Goal: Contribute content

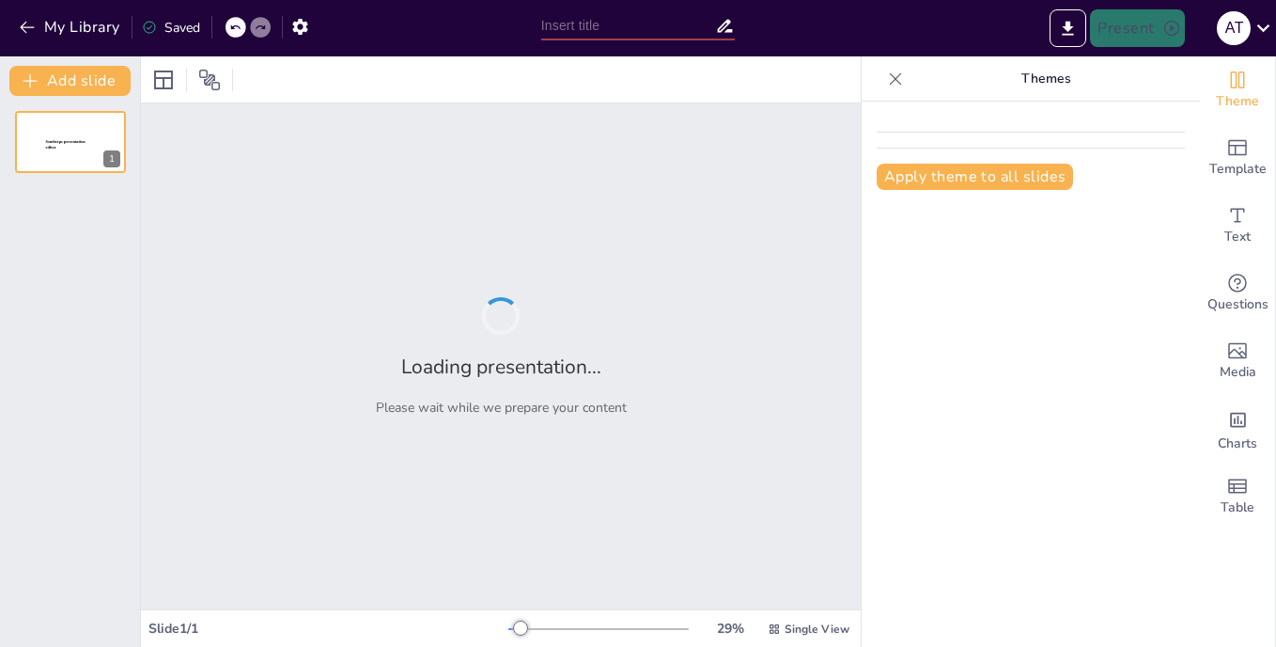
type input "Regulatory Framework of the Mines and Minerals Act [Chapter 21:05]: An Overview…"
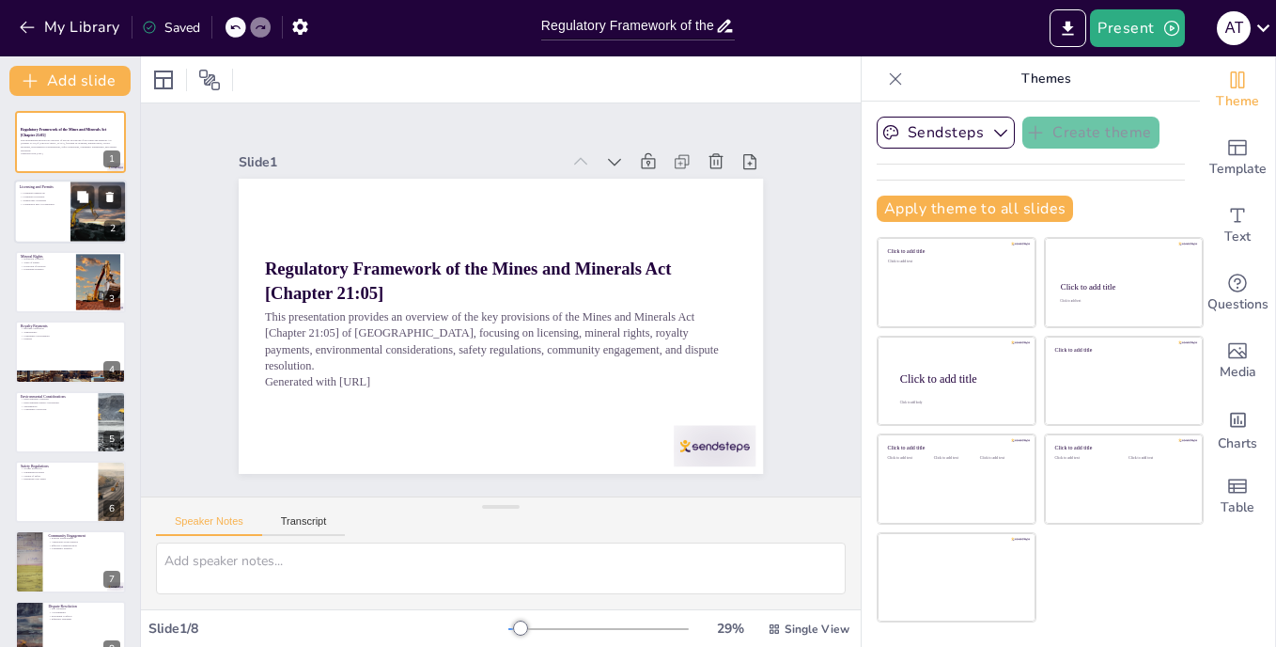
click at [77, 213] on div at bounding box center [99, 212] width 96 height 64
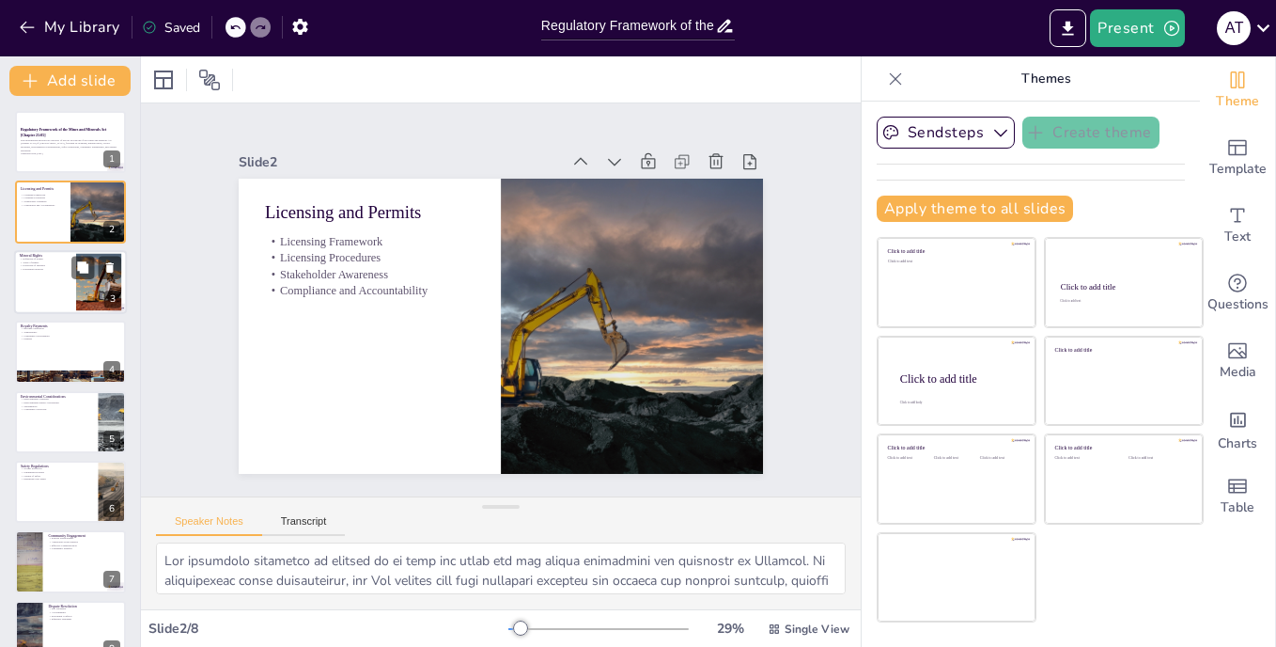
click at [50, 294] on div at bounding box center [70, 282] width 113 height 64
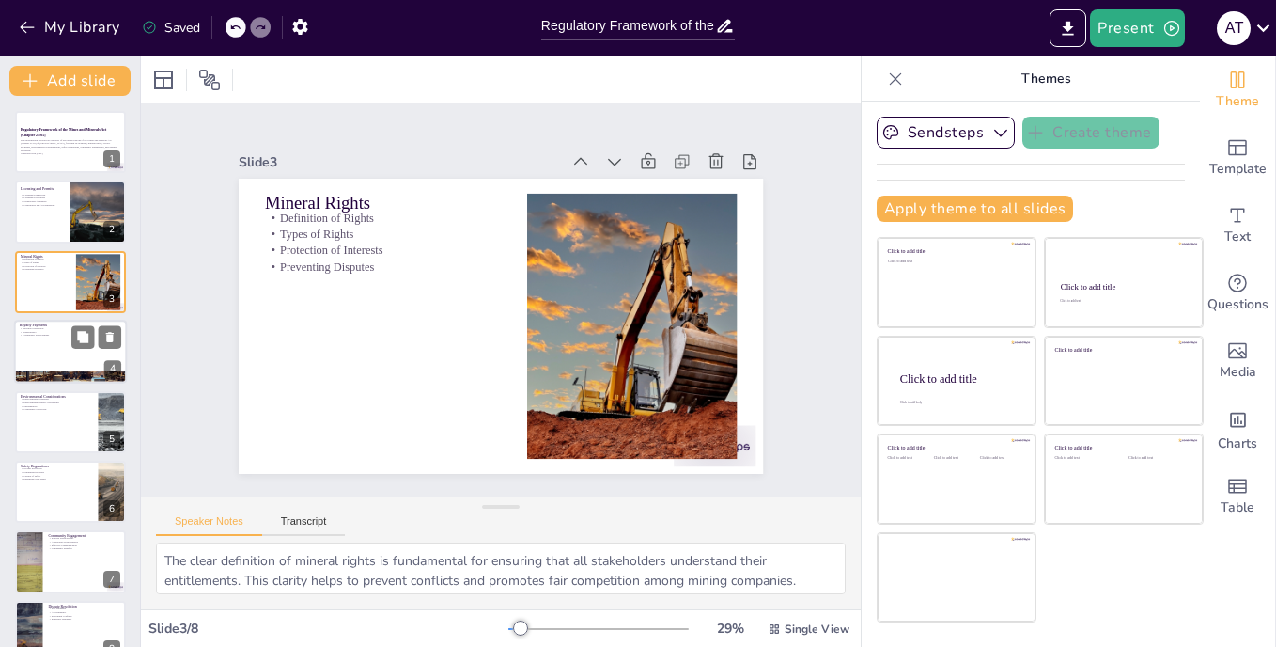
click at [72, 378] on div at bounding box center [70, 377] width 113 height 56
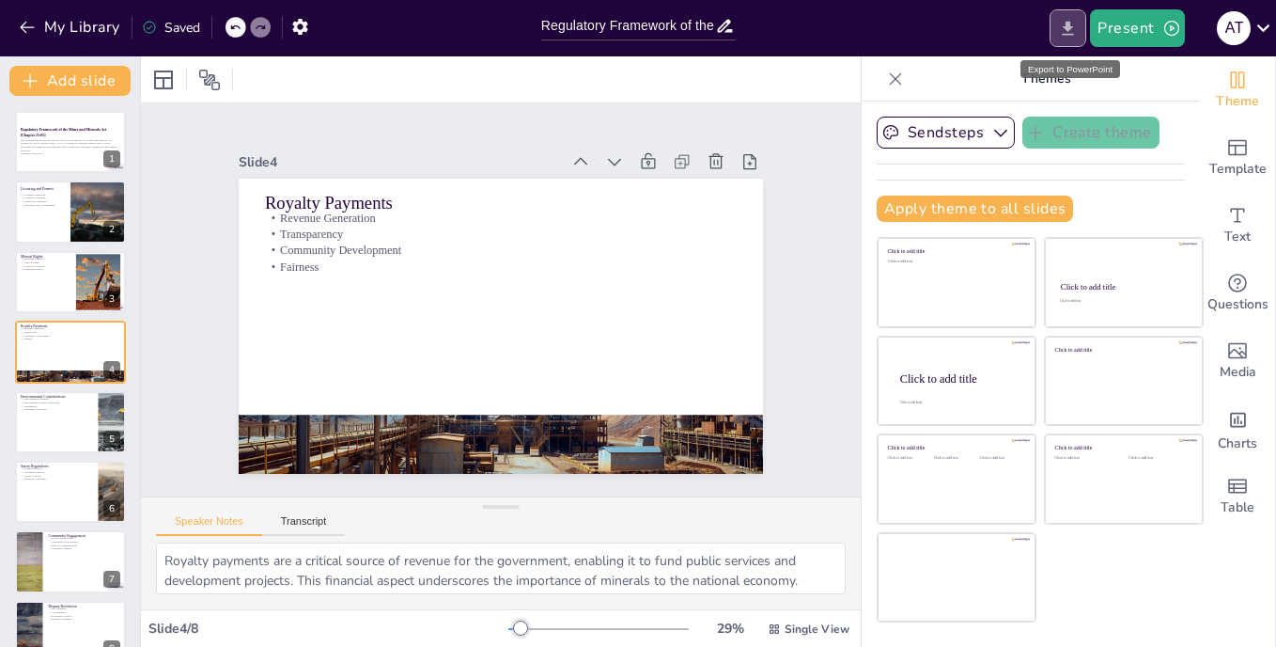
click at [1071, 23] on icon "Export to PowerPoint" at bounding box center [1068, 28] width 11 height 14
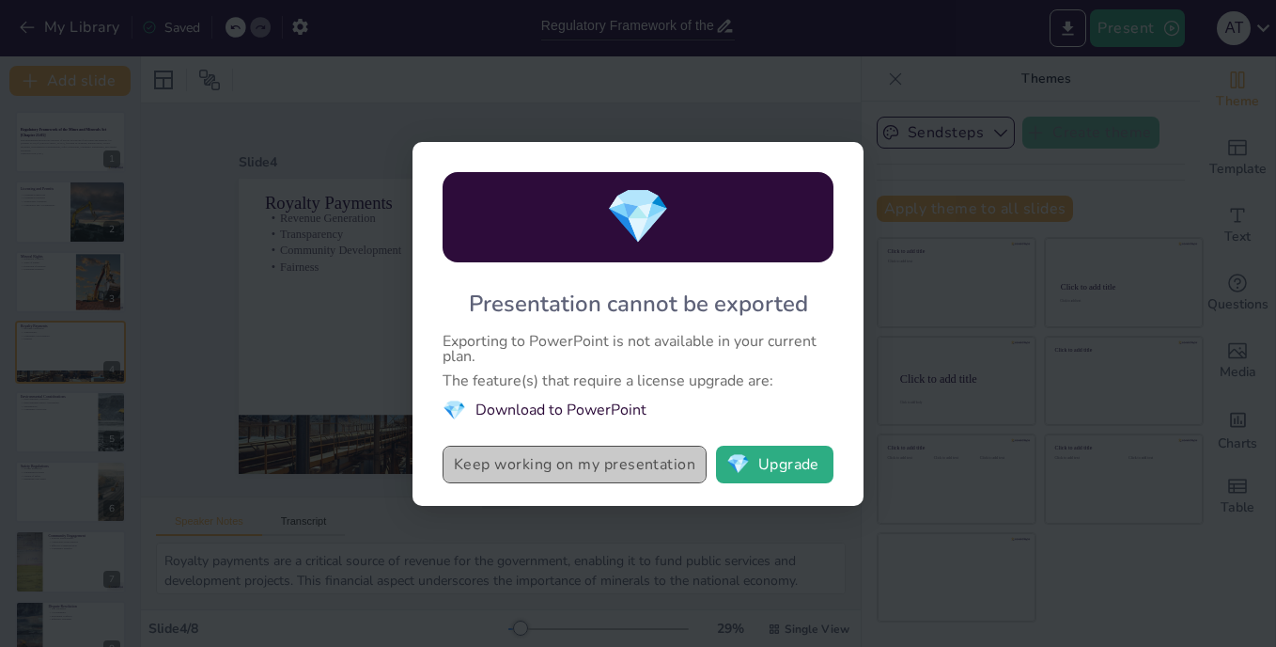
click at [636, 466] on button "Keep working on my presentation" at bounding box center [575, 464] width 264 height 38
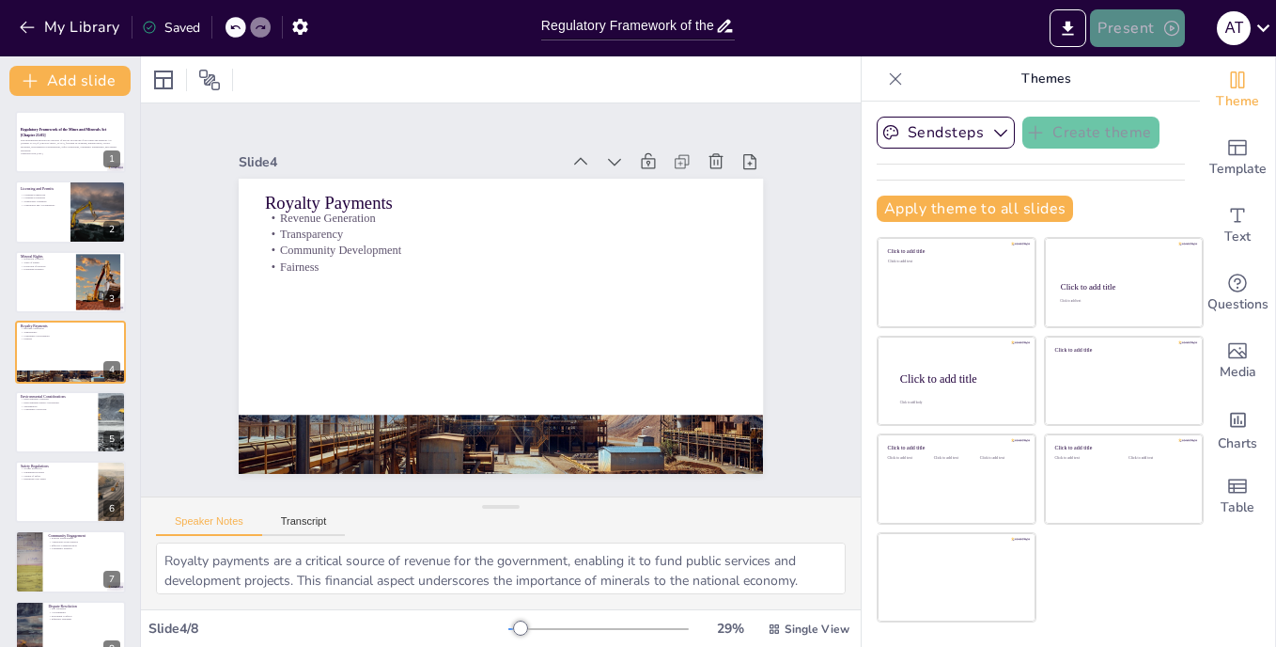
click at [1126, 32] on button "Present" at bounding box center [1137, 28] width 94 height 38
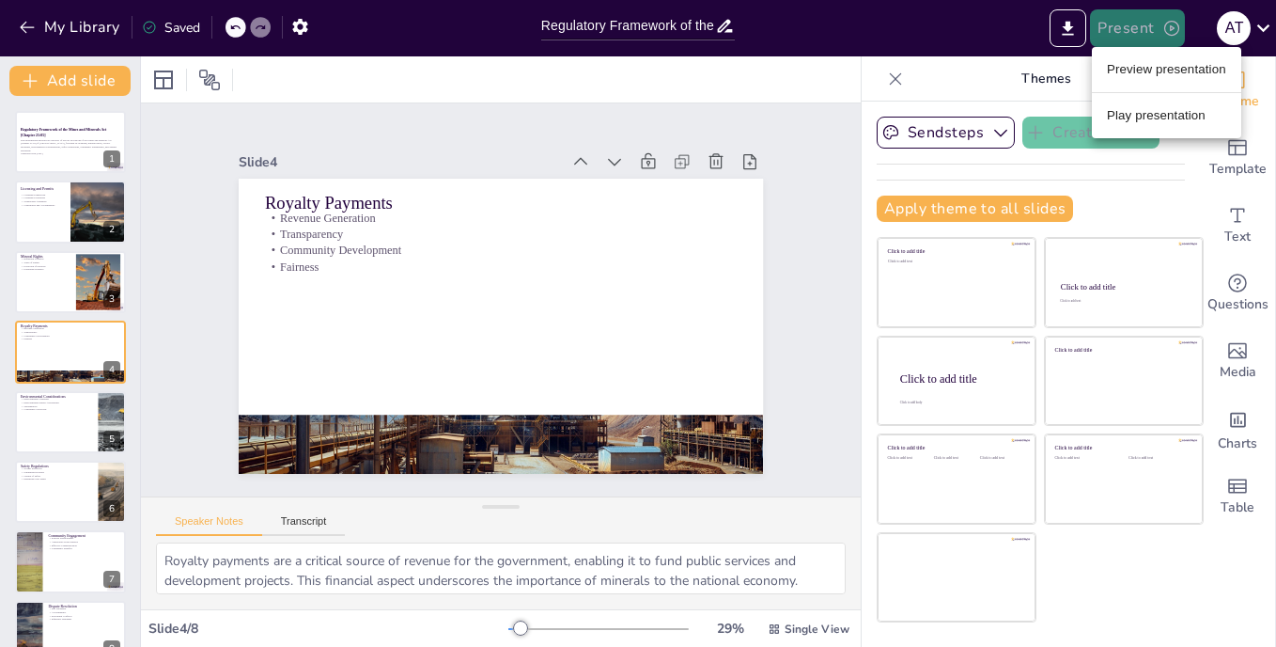
click at [1126, 32] on div at bounding box center [638, 323] width 1276 height 647
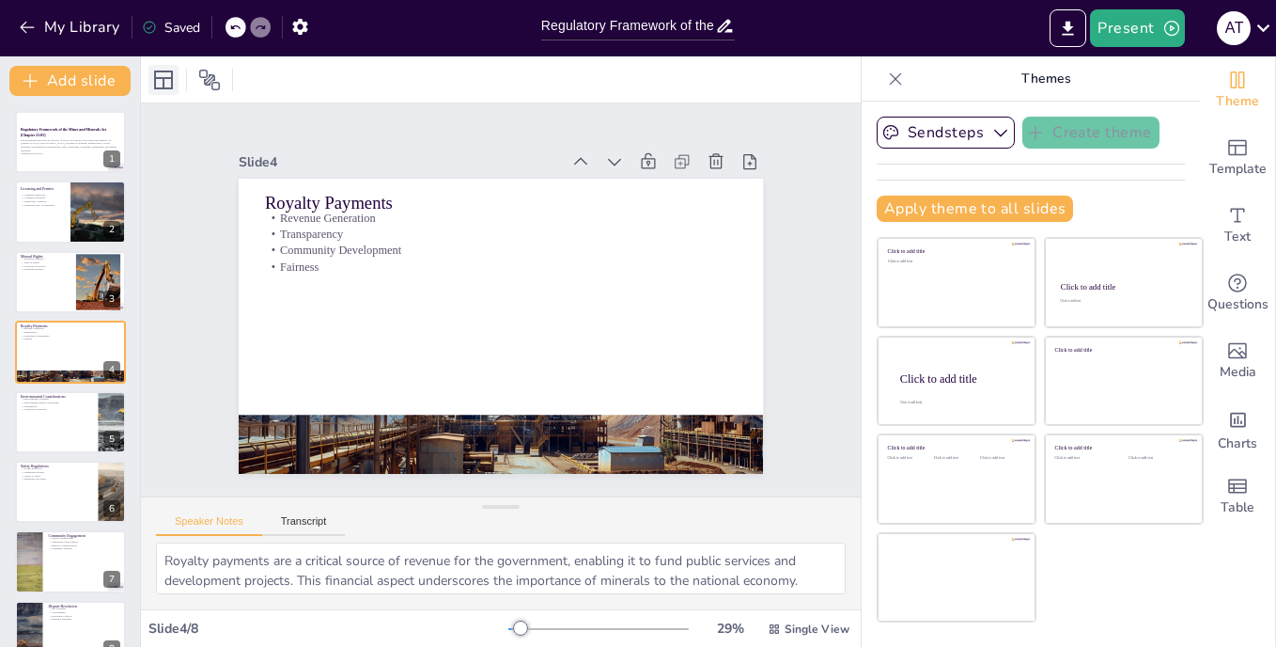
click at [154, 86] on icon at bounding box center [163, 79] width 19 height 19
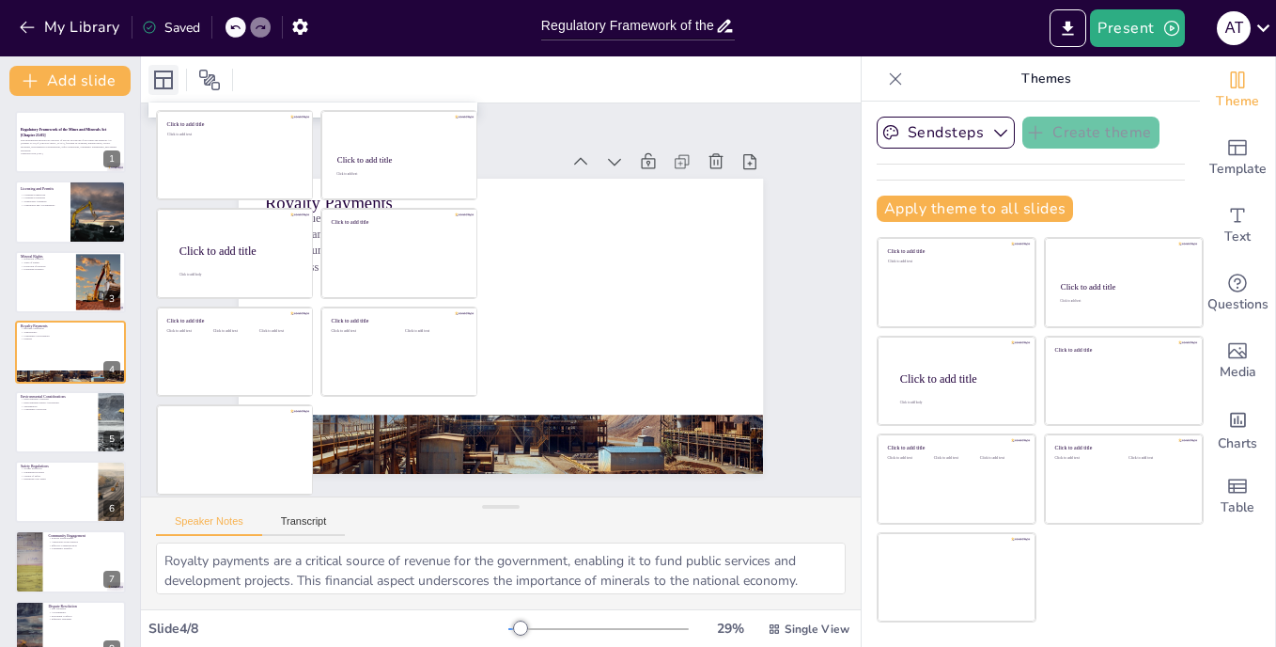
click at [154, 86] on icon at bounding box center [163, 79] width 19 height 19
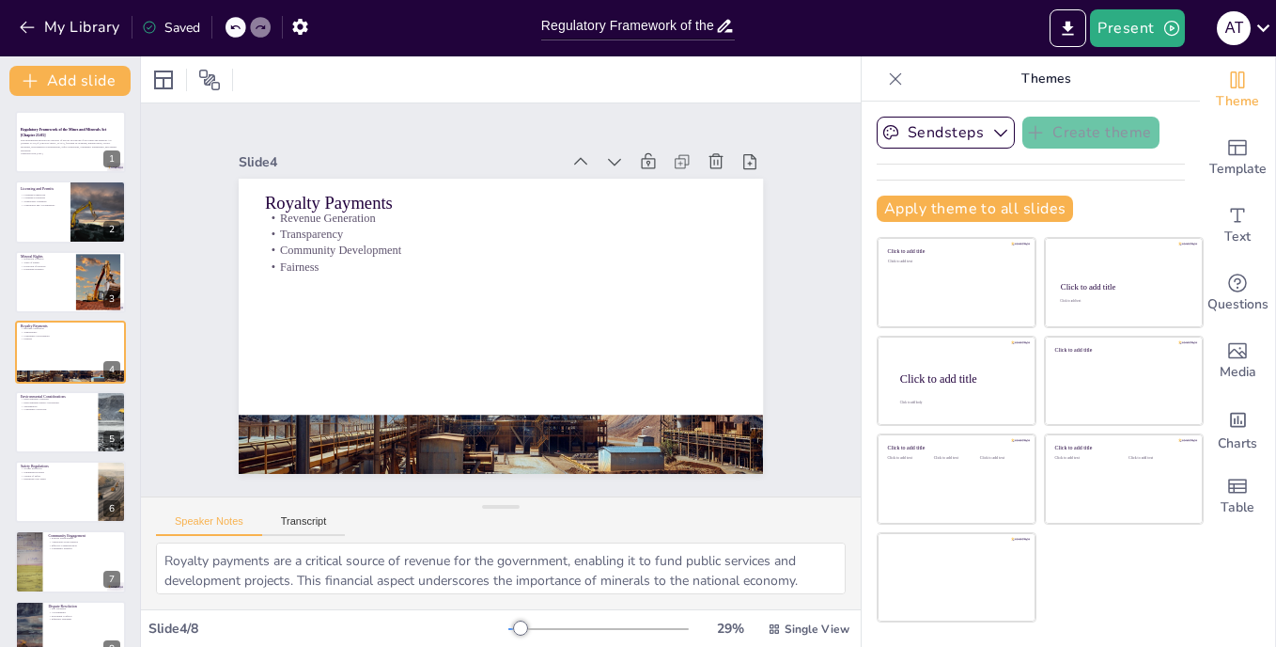
click at [336, 90] on div at bounding box center [501, 79] width 720 height 46
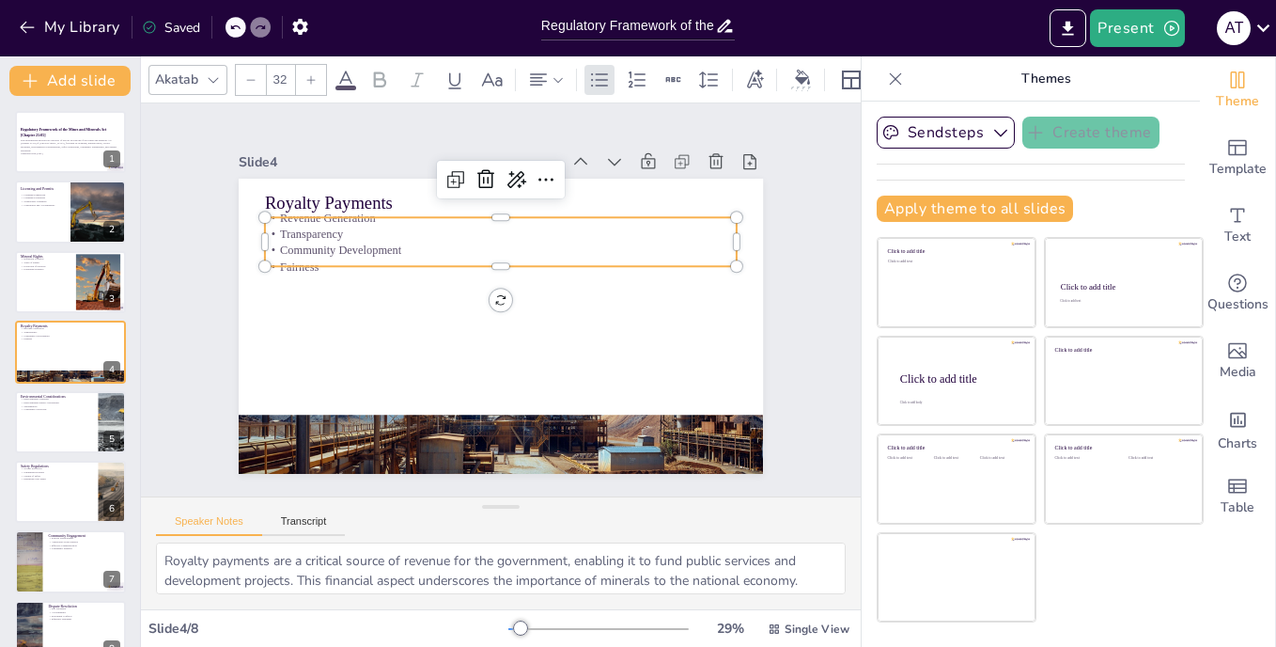
click at [499, 256] on p "Fairness" at bounding box center [467, 303] width 67 height 471
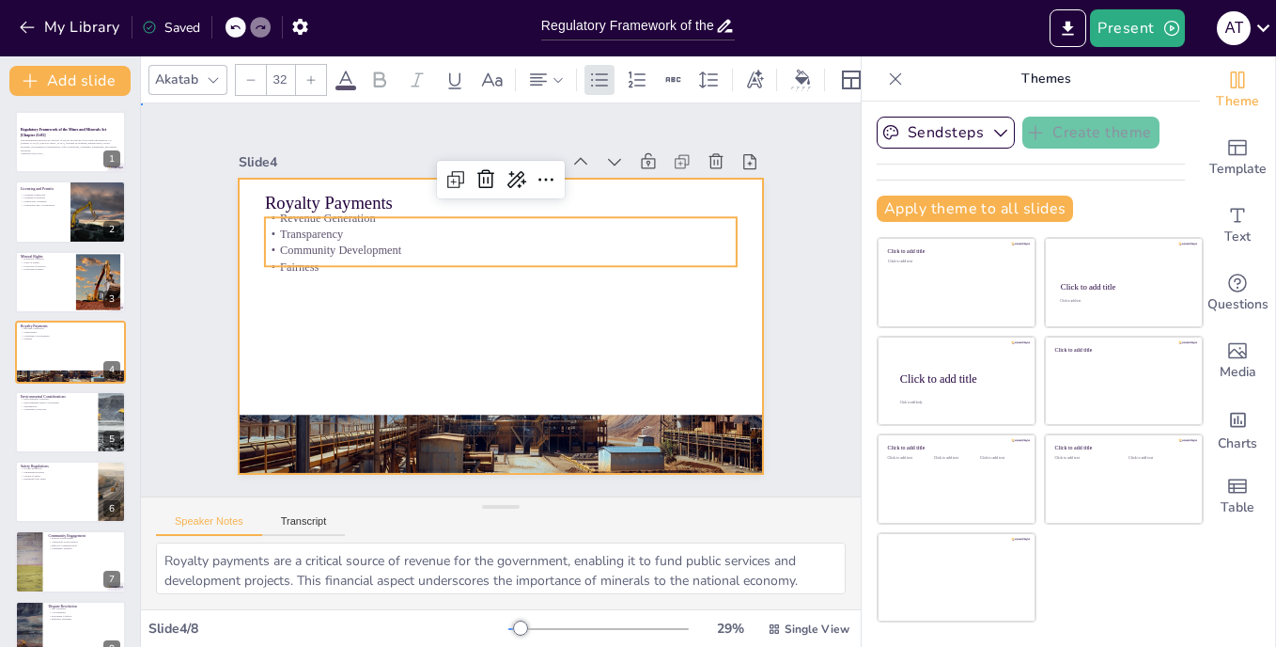
click at [519, 314] on div at bounding box center [487, 322] width 601 height 517
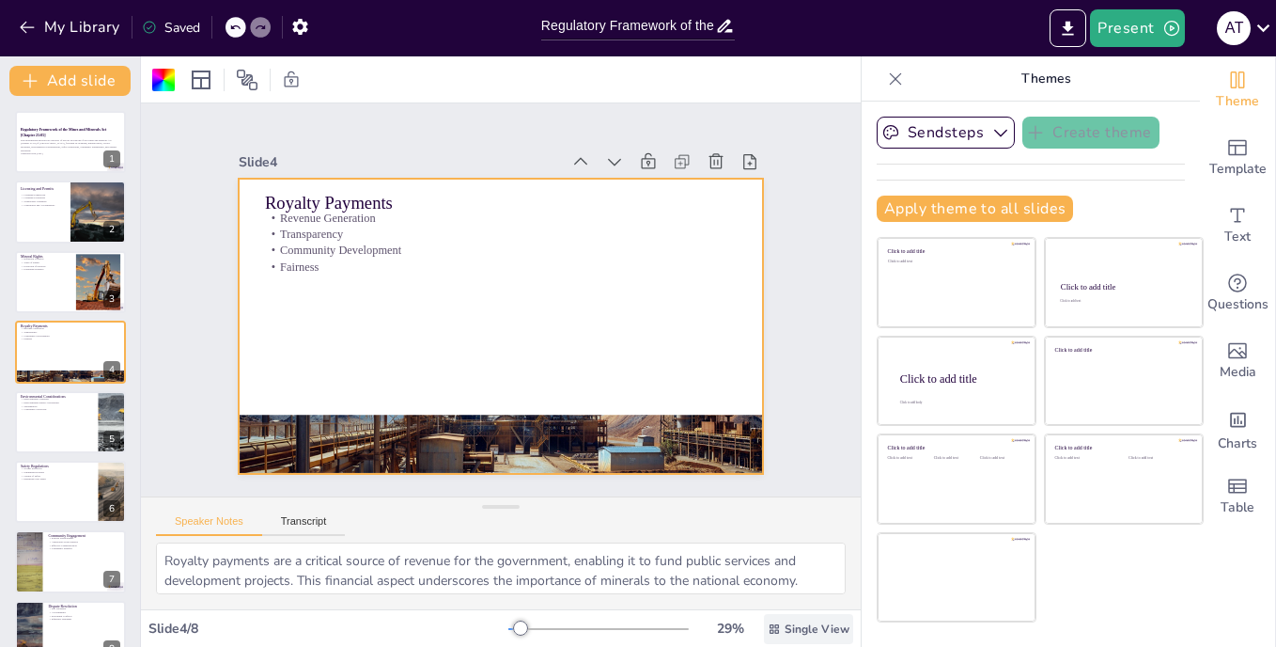
click at [797, 640] on div "Single View" at bounding box center [808, 629] width 89 height 30
click at [890, 77] on icon at bounding box center [896, 78] width 12 height 12
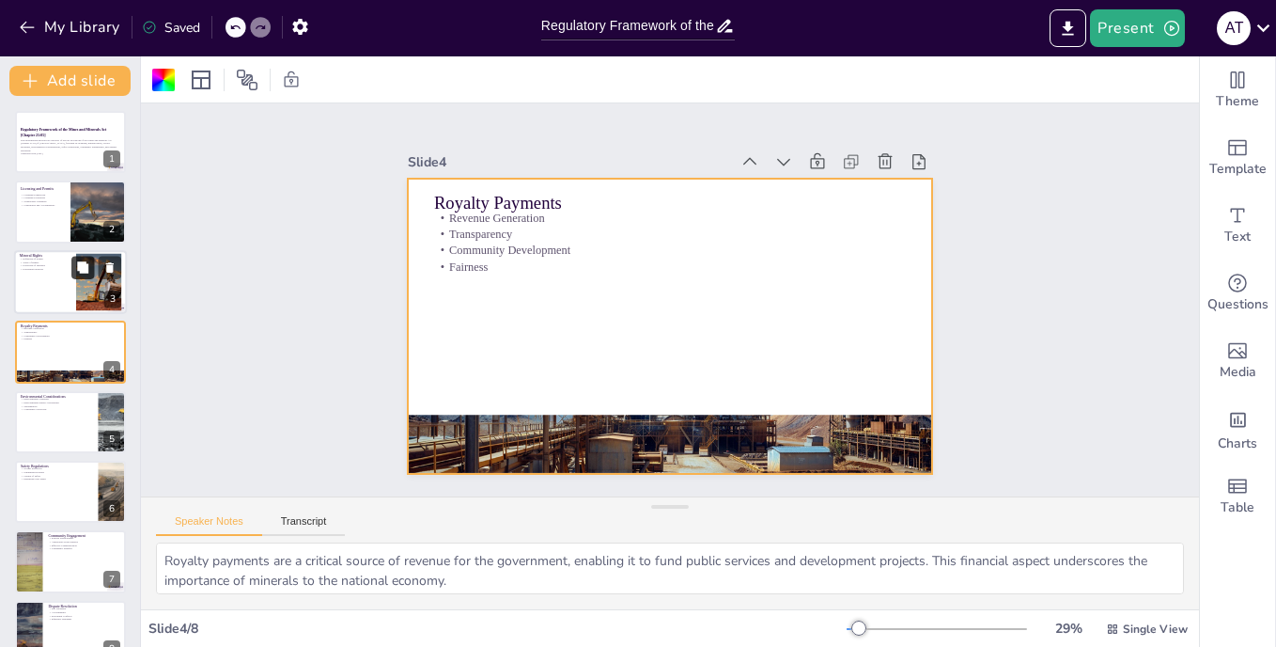
click at [88, 274] on button at bounding box center [82, 267] width 23 height 23
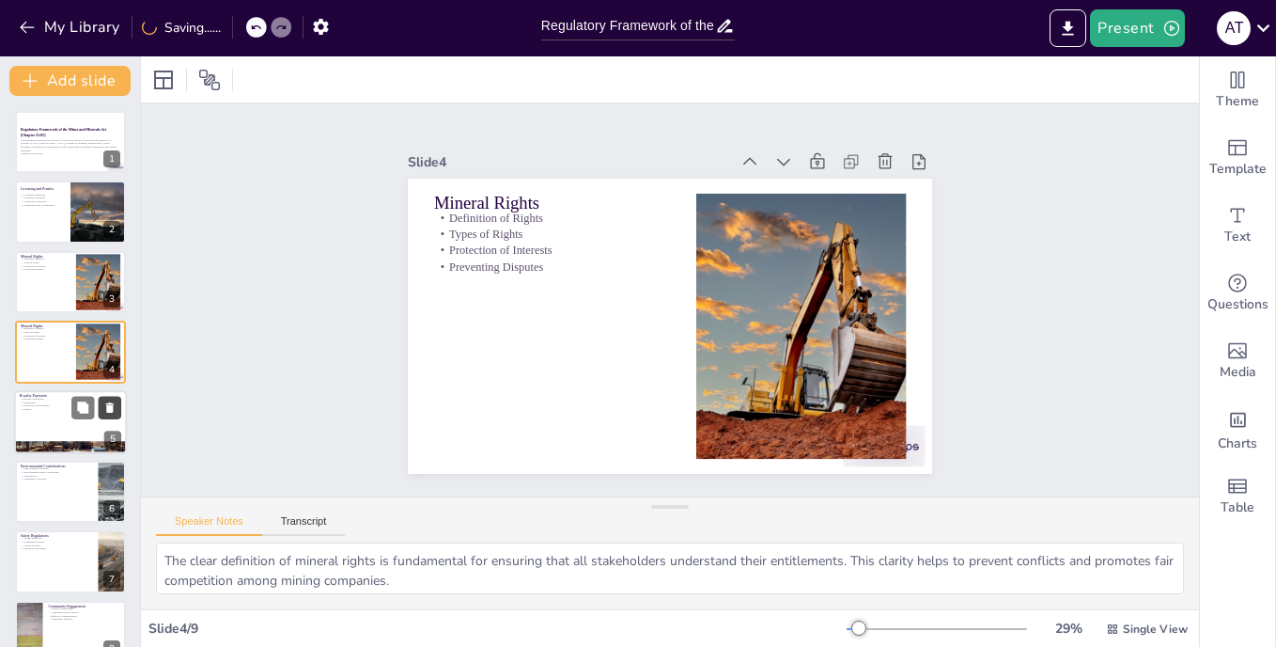
click at [102, 398] on button at bounding box center [110, 407] width 23 height 23
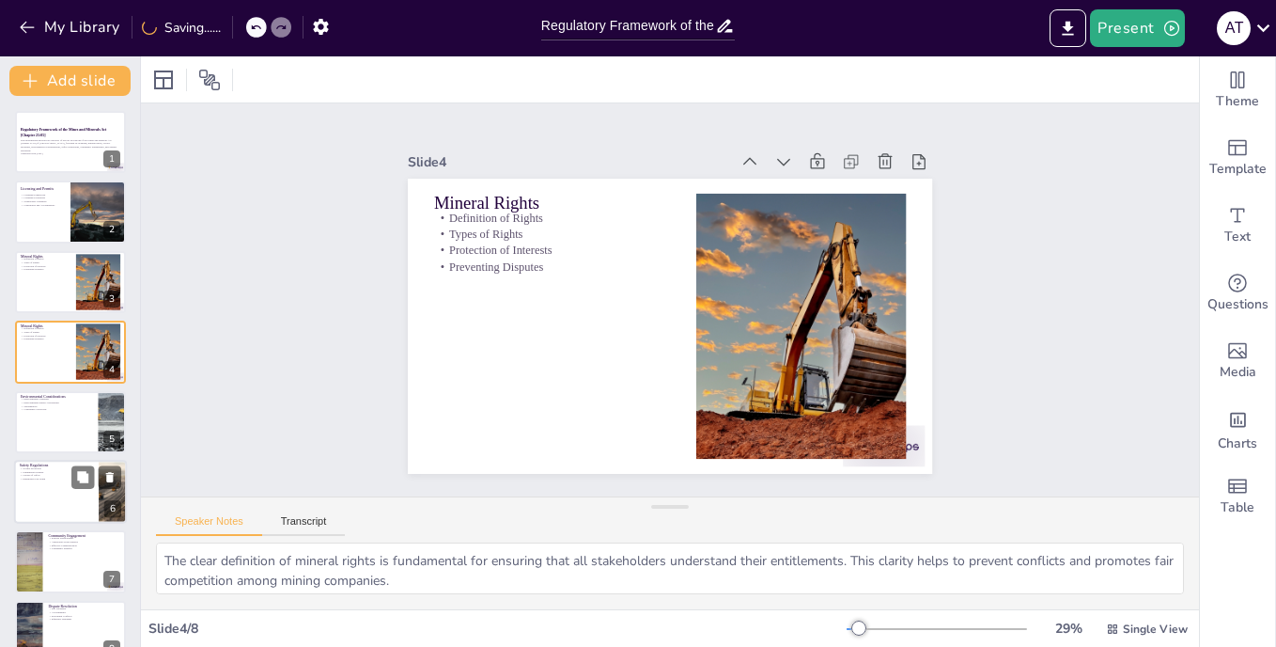
click at [76, 497] on div at bounding box center [70, 492] width 113 height 64
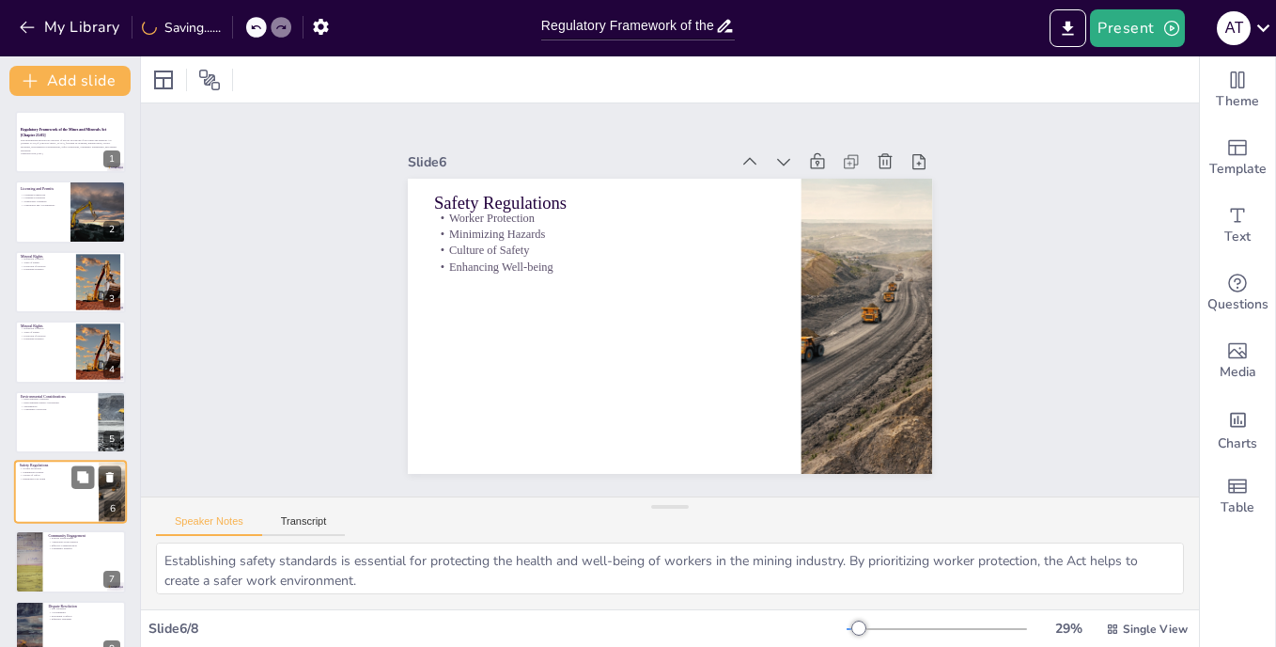
scroll to position [31, 0]
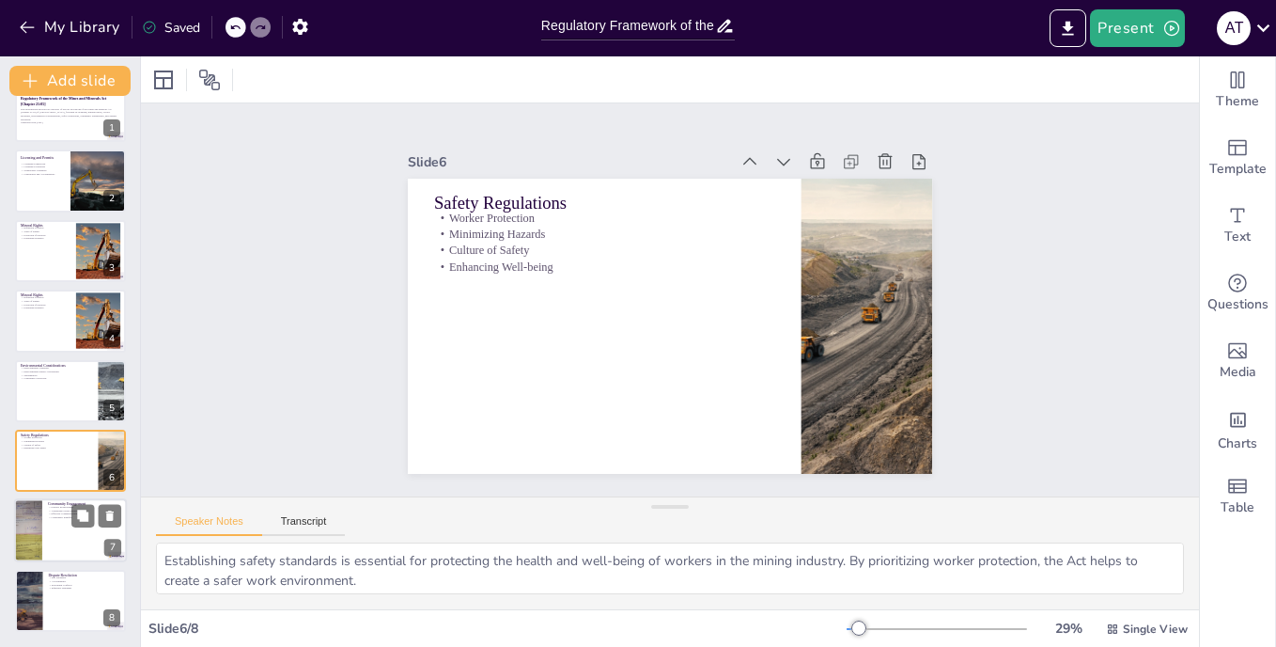
click at [59, 546] on div at bounding box center [70, 531] width 113 height 64
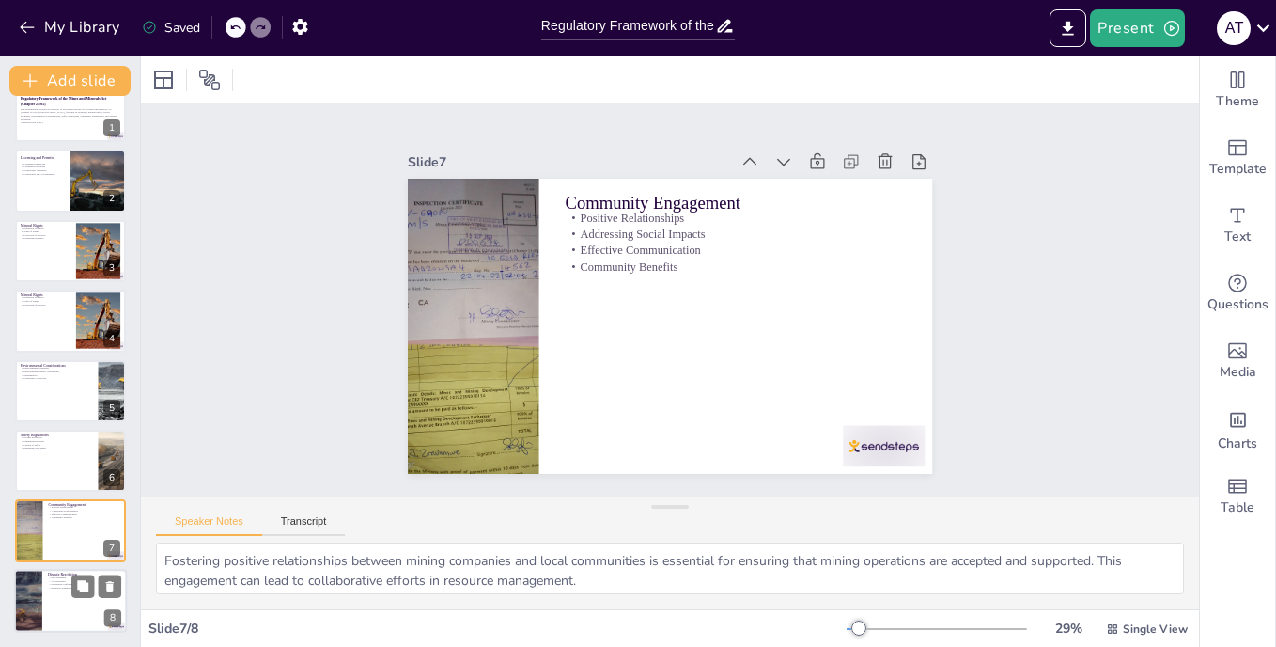
click at [63, 610] on div at bounding box center [70, 601] width 113 height 64
type textarea "Ensuring fair treatment for all parties involved in mining activities is crucia…"
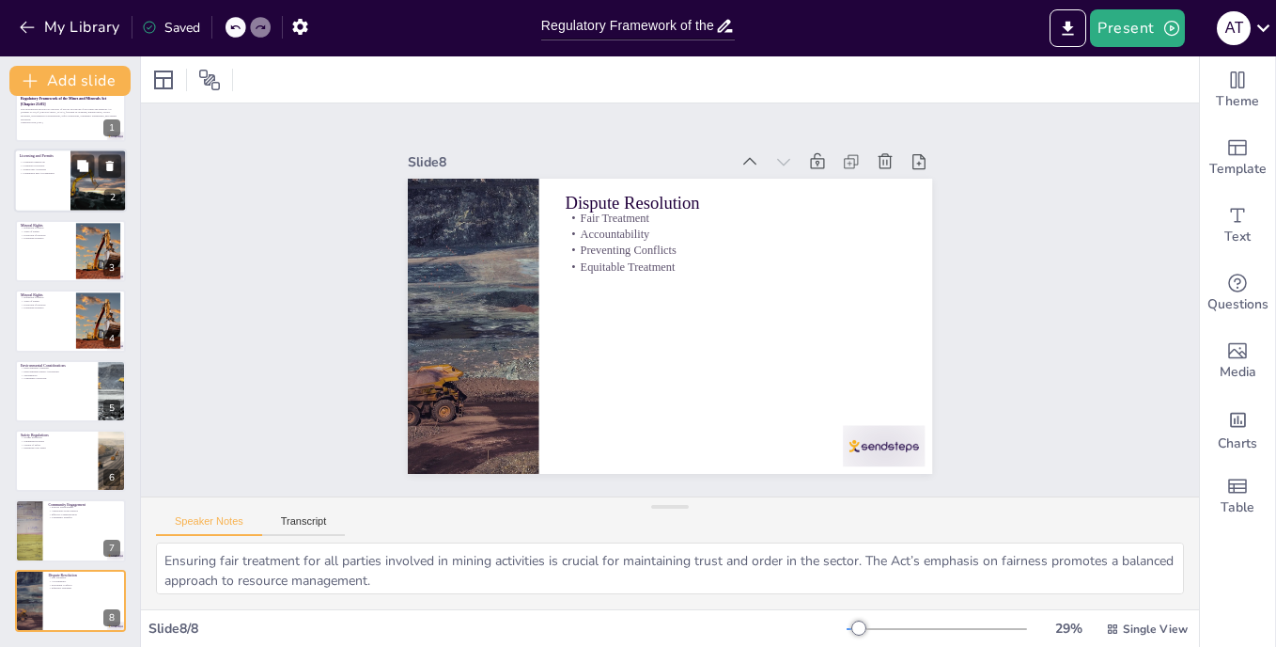
scroll to position [0, 0]
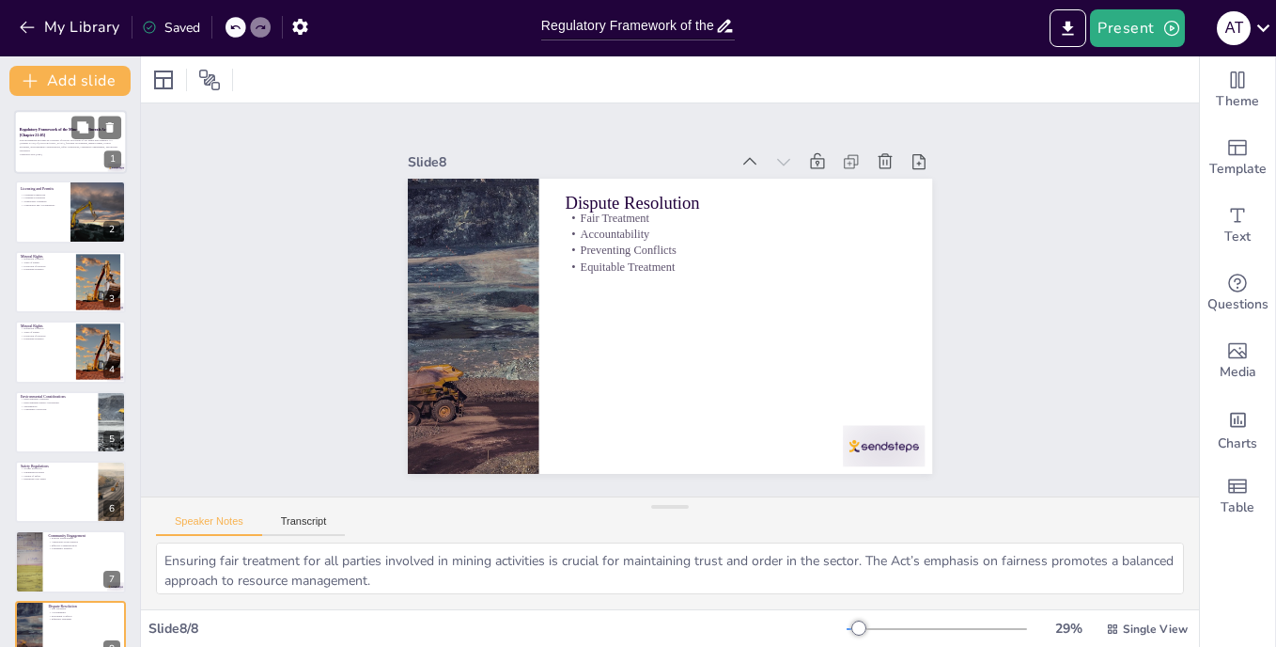
click at [54, 122] on div at bounding box center [70, 142] width 113 height 64
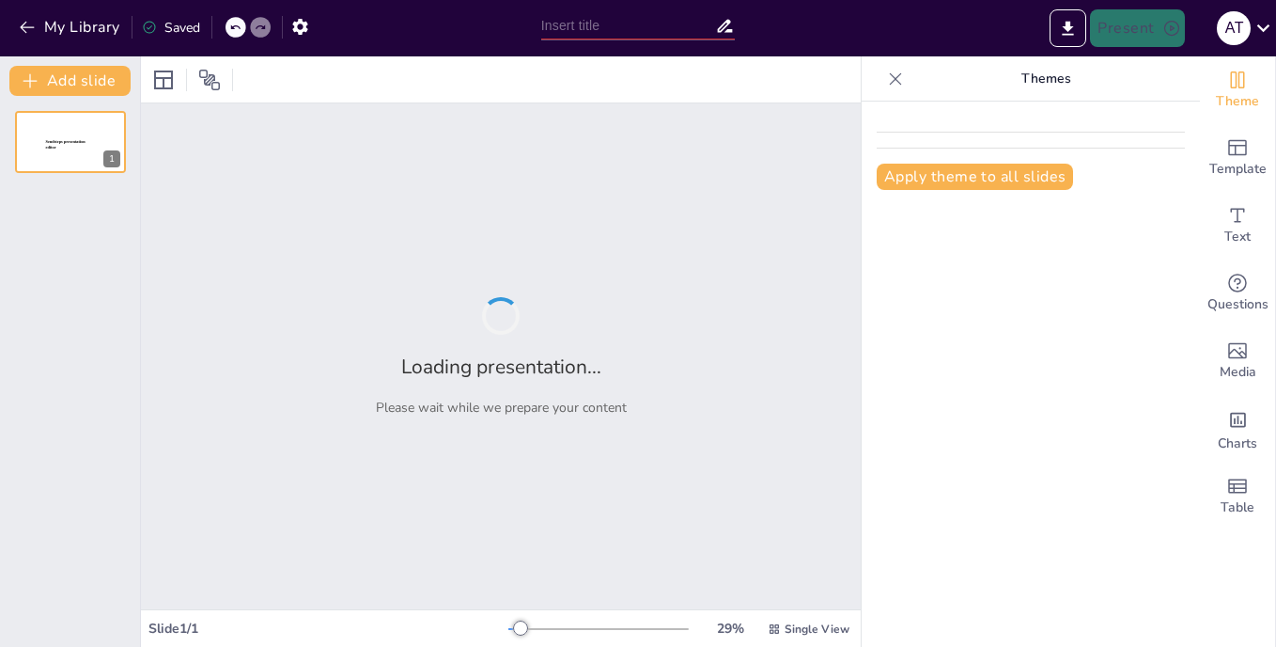
type input "Regulatory Framework of the Mines and Minerals Act [Chapter 21:05]: An Overview…"
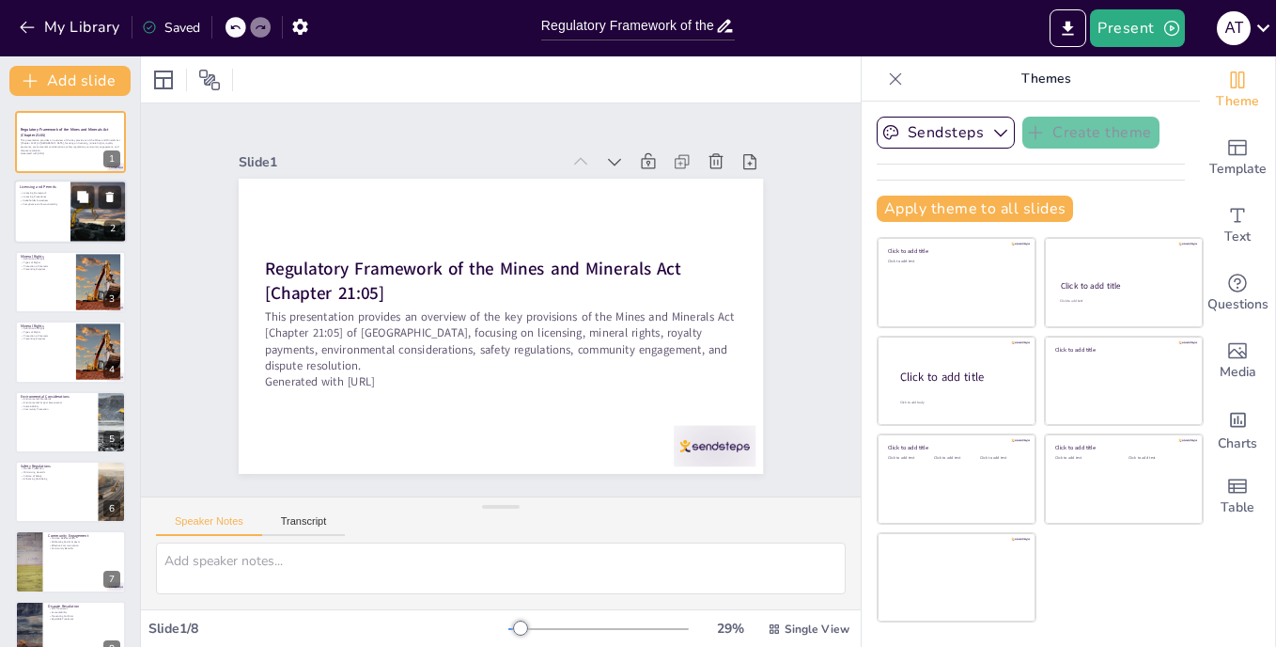
click at [48, 194] on p "Licensing Framework" at bounding box center [42, 194] width 45 height 4
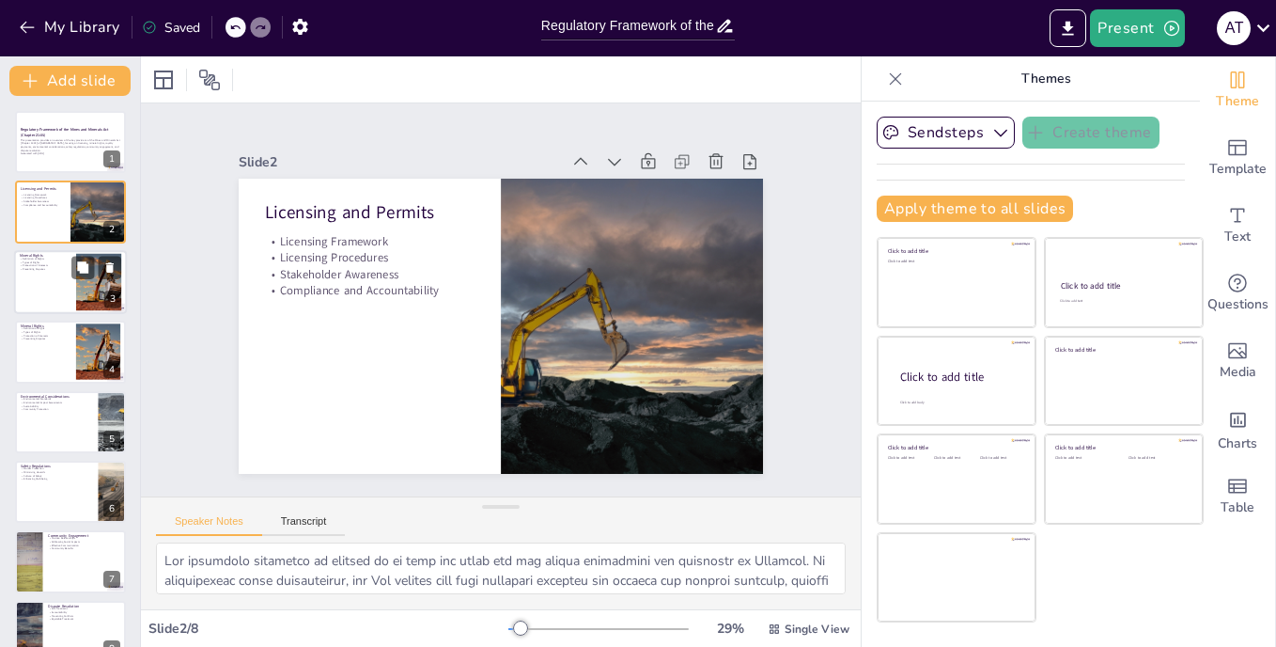
click at [56, 273] on div at bounding box center [70, 282] width 113 height 64
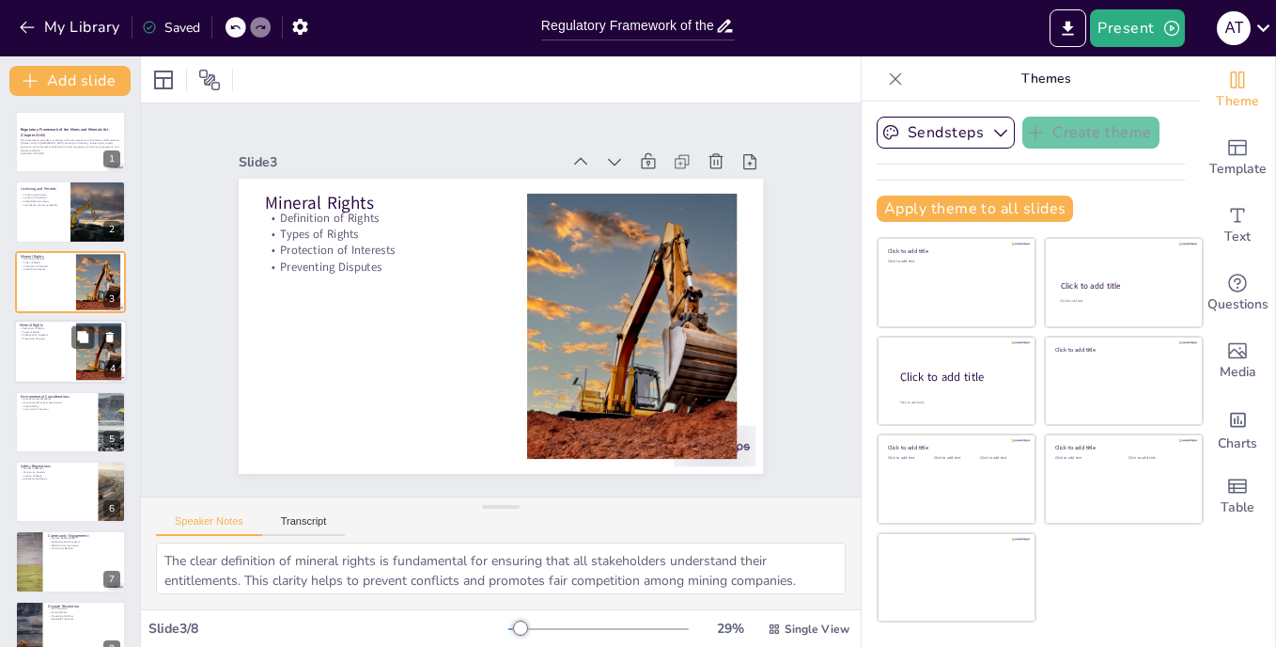
click at [50, 343] on div at bounding box center [70, 352] width 113 height 64
click at [53, 416] on div at bounding box center [70, 422] width 113 height 64
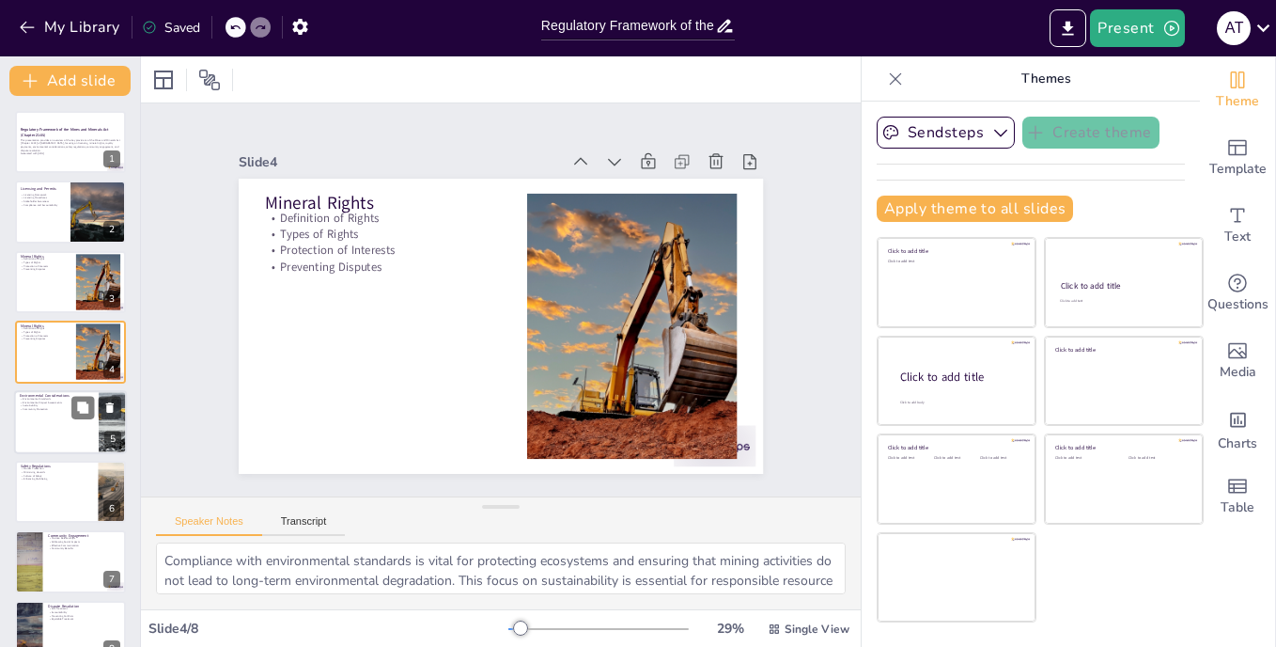
scroll to position [31, 0]
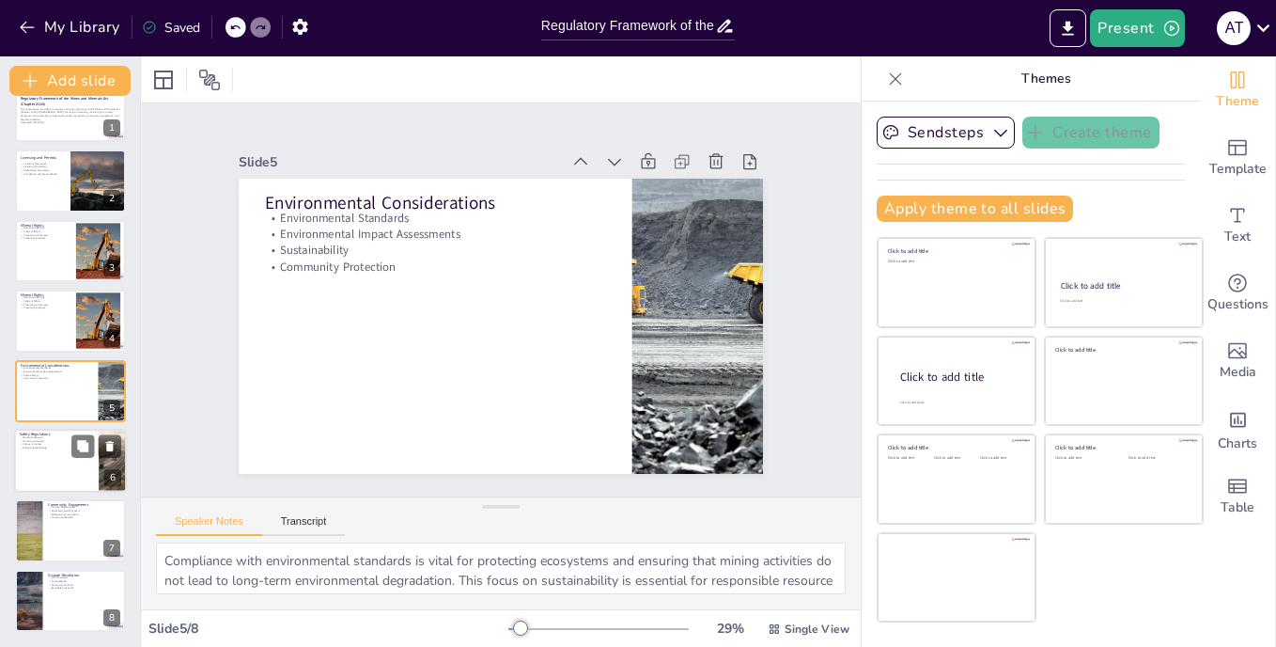
click at [49, 485] on div at bounding box center [70, 461] width 113 height 64
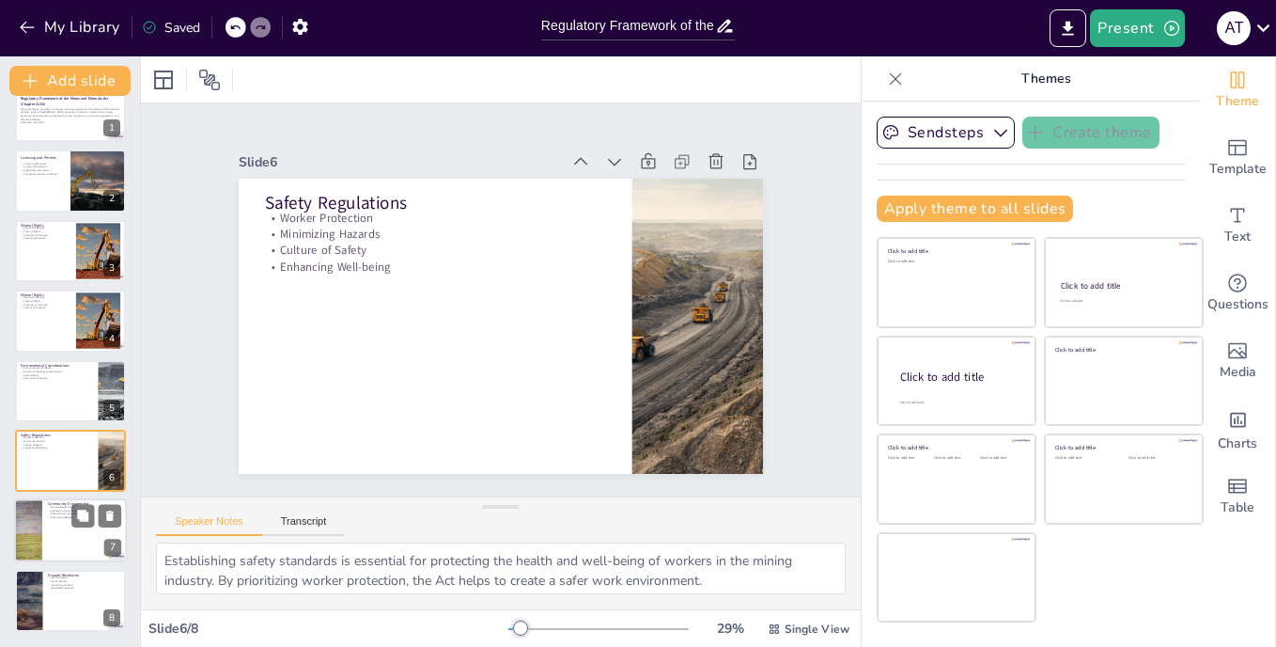
click at [57, 518] on p "Community Benefits" at bounding box center [84, 518] width 73 height 4
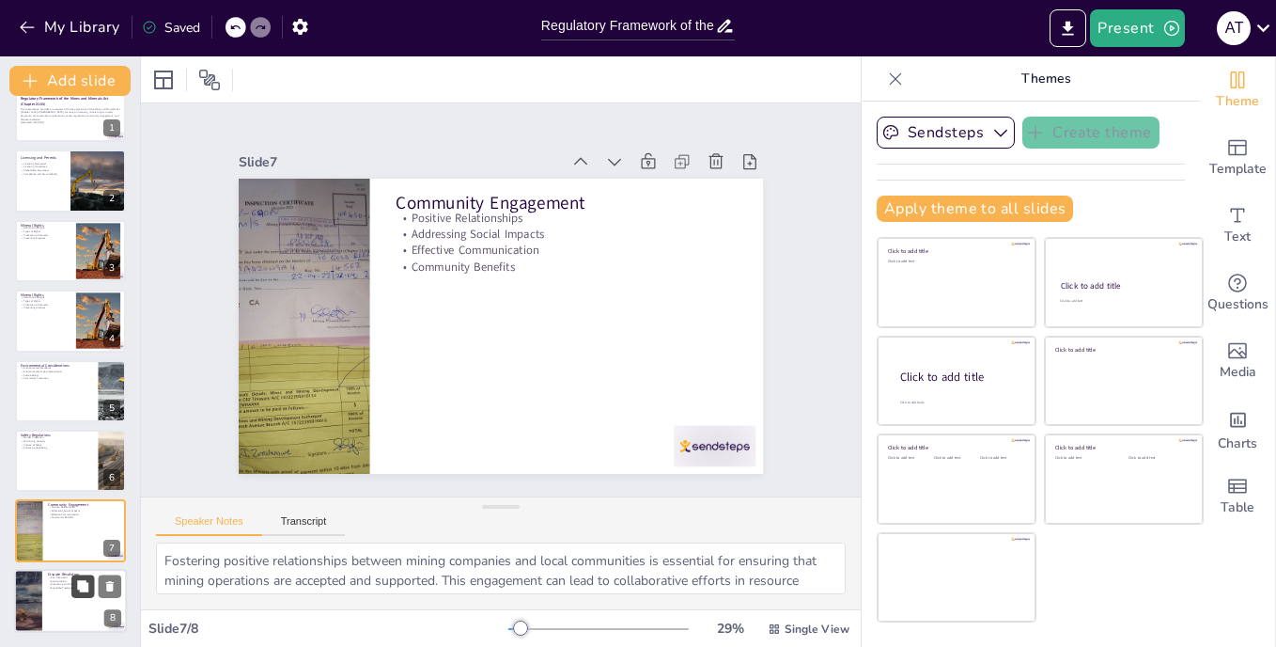
click at [74, 597] on button at bounding box center [82, 585] width 23 height 23
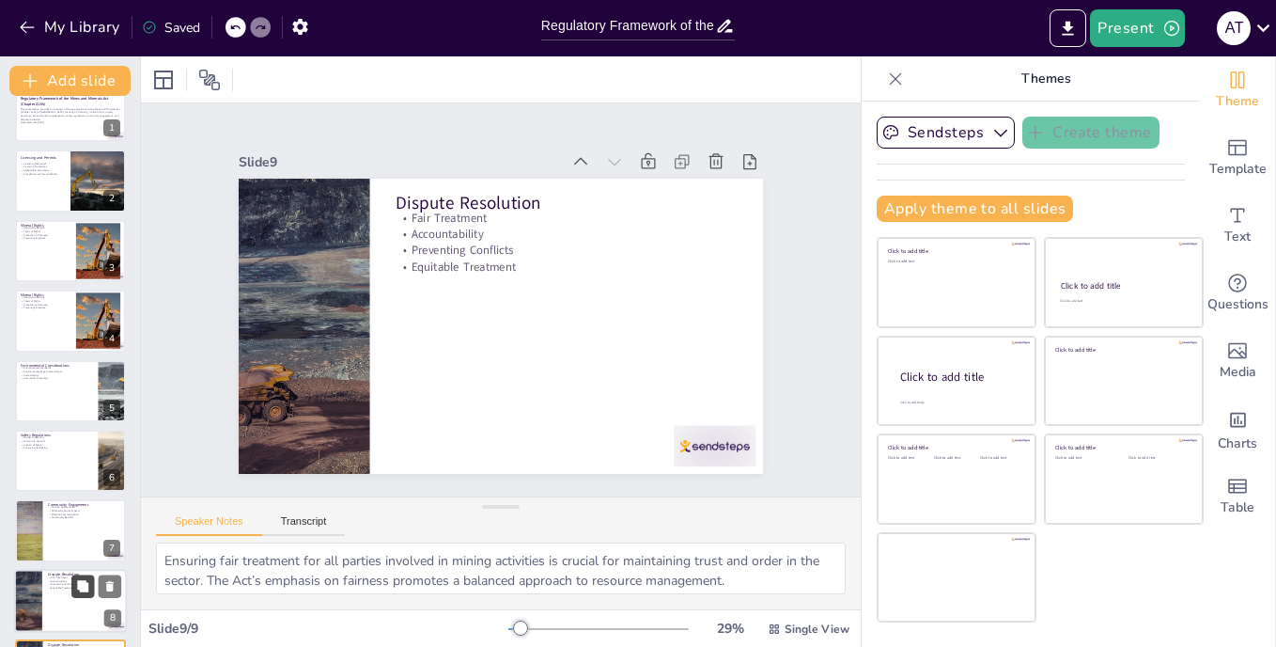
scroll to position [101, 0]
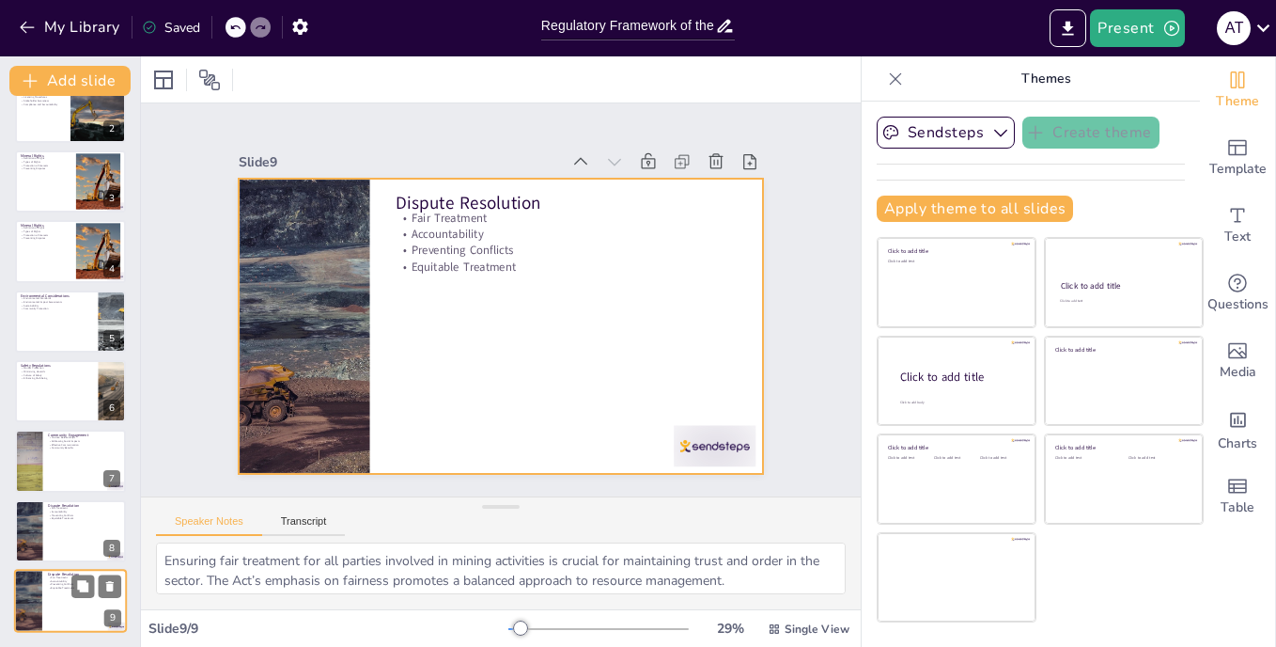
click at [73, 617] on div at bounding box center [70, 601] width 113 height 64
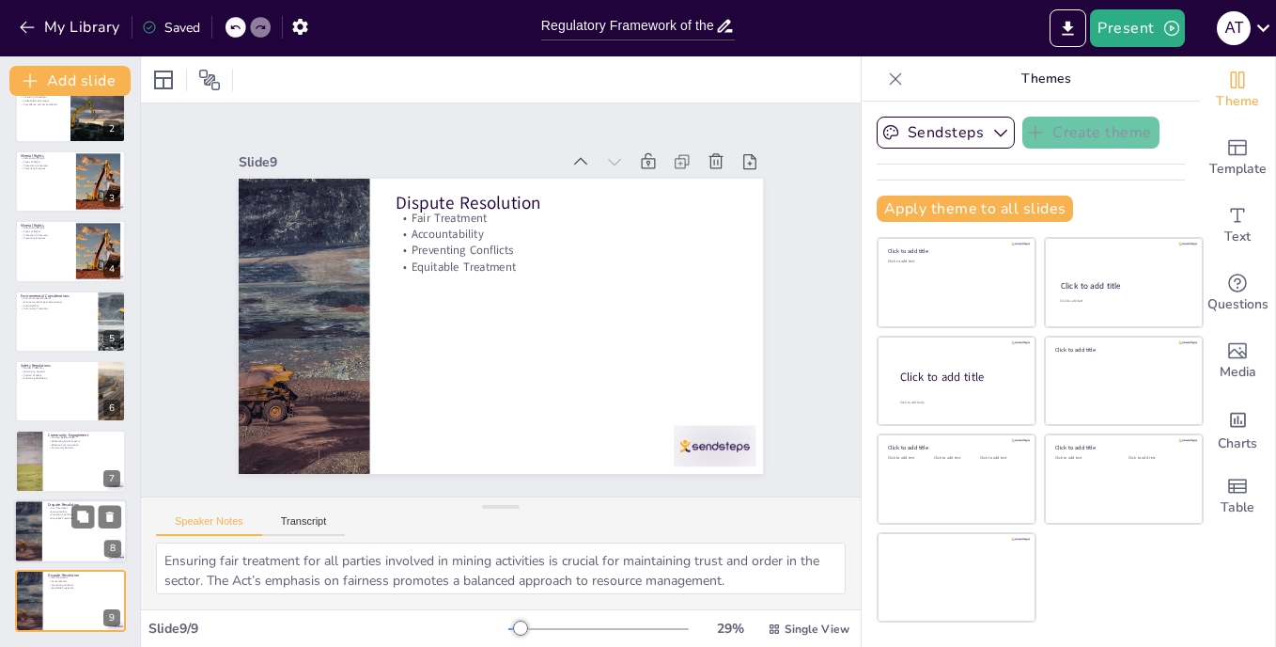
click at [55, 532] on div at bounding box center [70, 531] width 113 height 64
click at [111, 519] on icon at bounding box center [110, 516] width 8 height 10
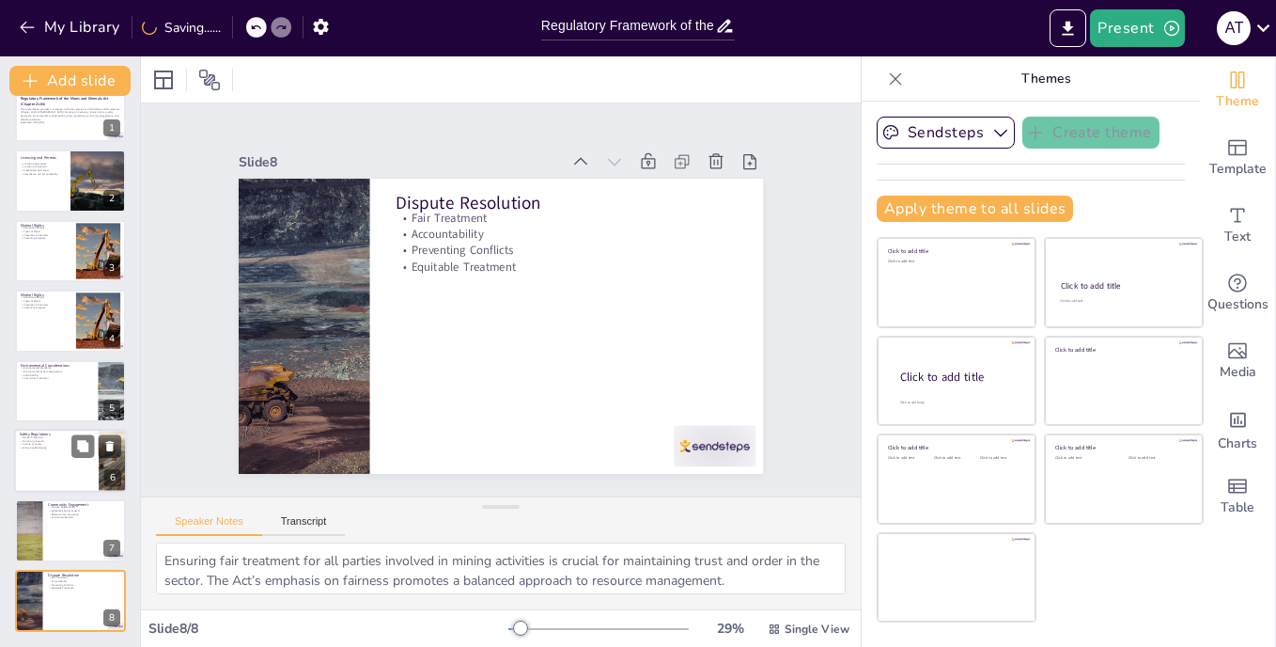
click at [67, 436] on p "Worker Protection" at bounding box center [56, 437] width 73 height 4
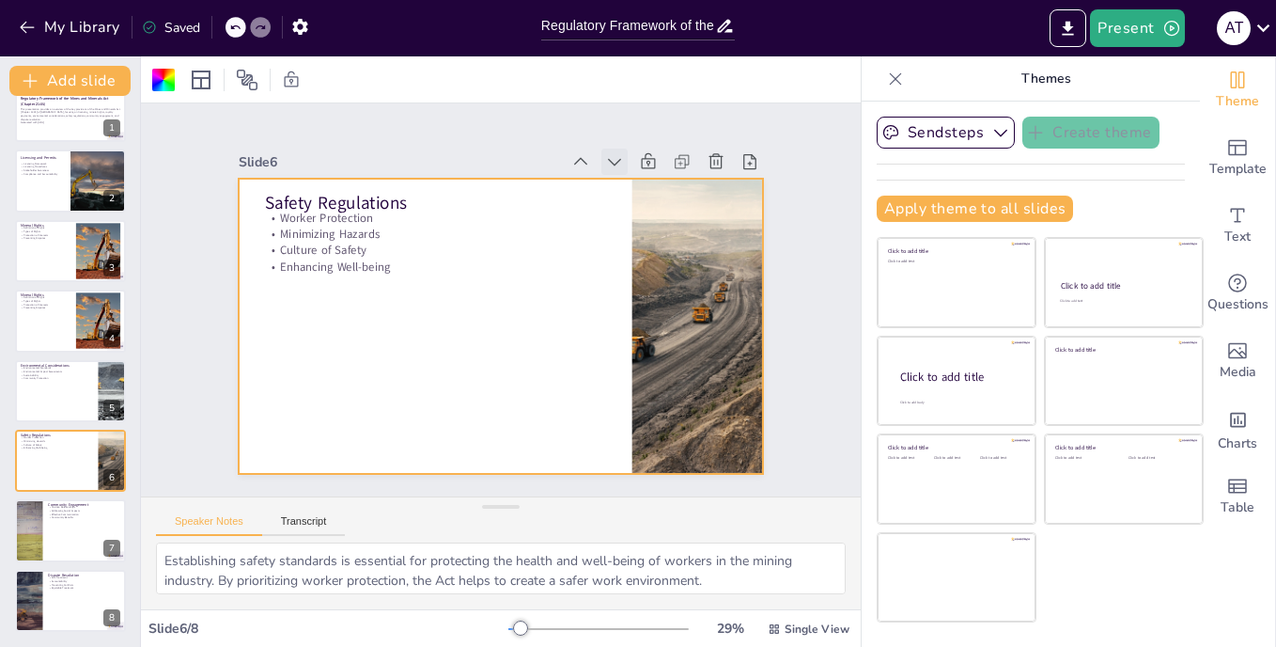
click at [660, 255] on div at bounding box center [679, 274] width 38 height 38
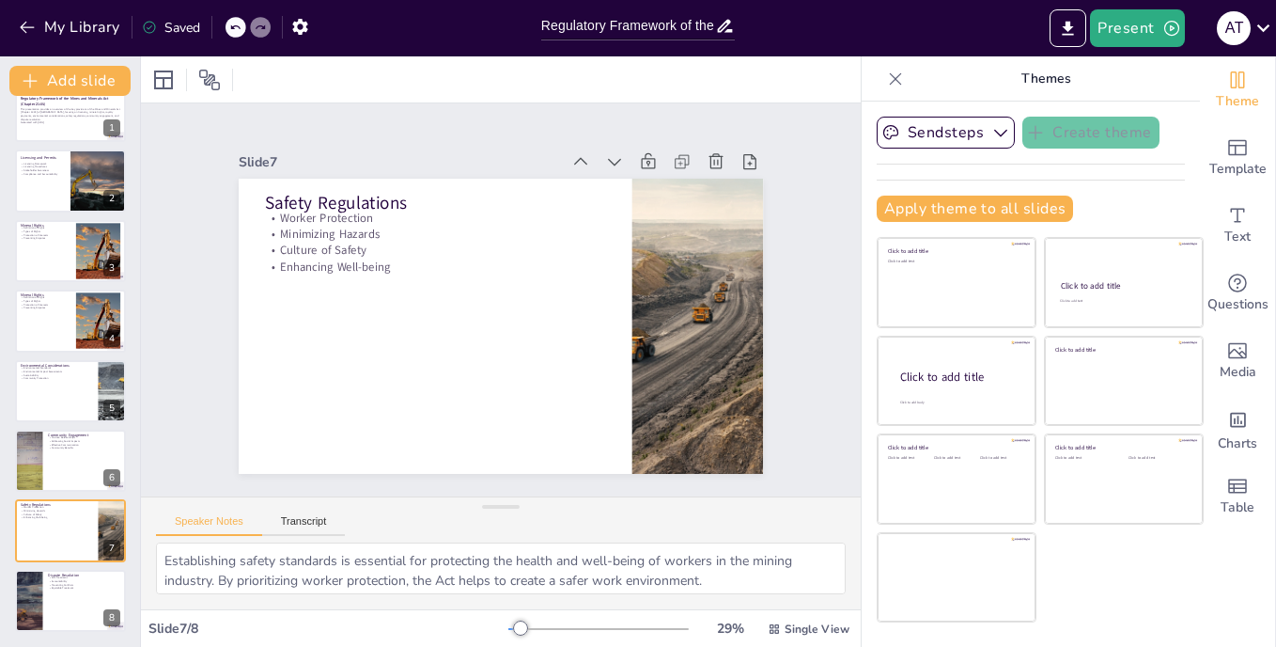
click at [612, 413] on div at bounding box center [626, 427] width 29 height 29
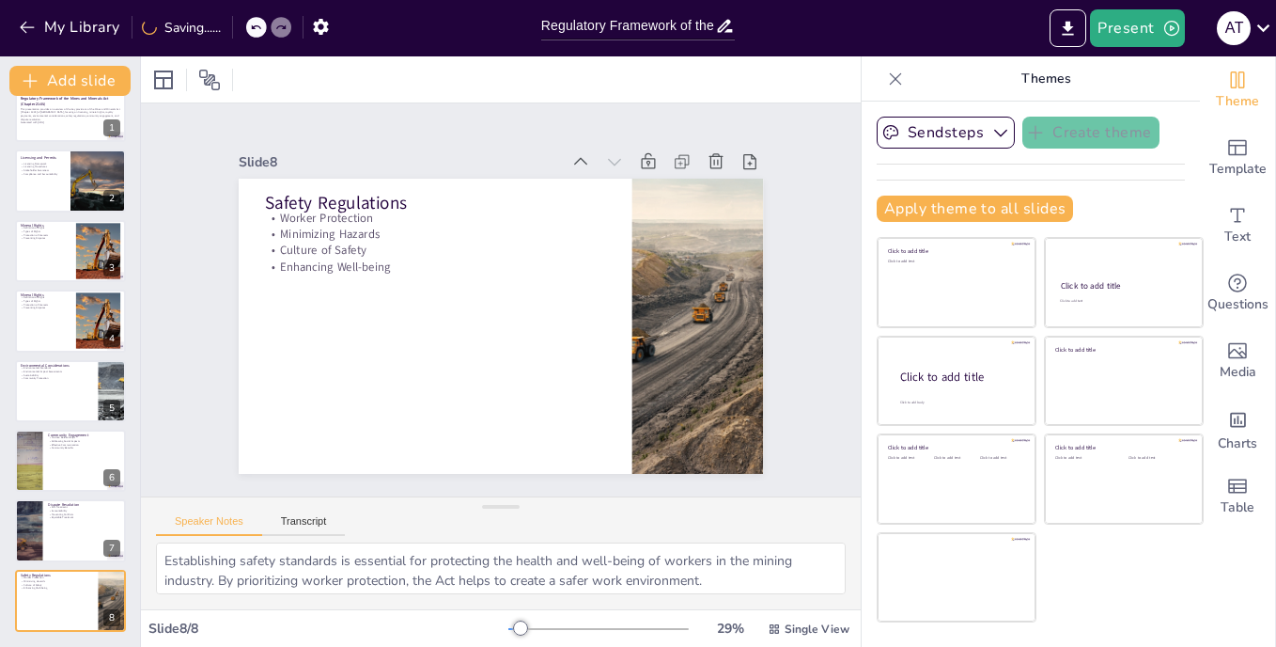
click at [490, 459] on div at bounding box center [472, 477] width 36 height 36
click at [1058, 14] on button "Export to PowerPoint" at bounding box center [1068, 28] width 37 height 38
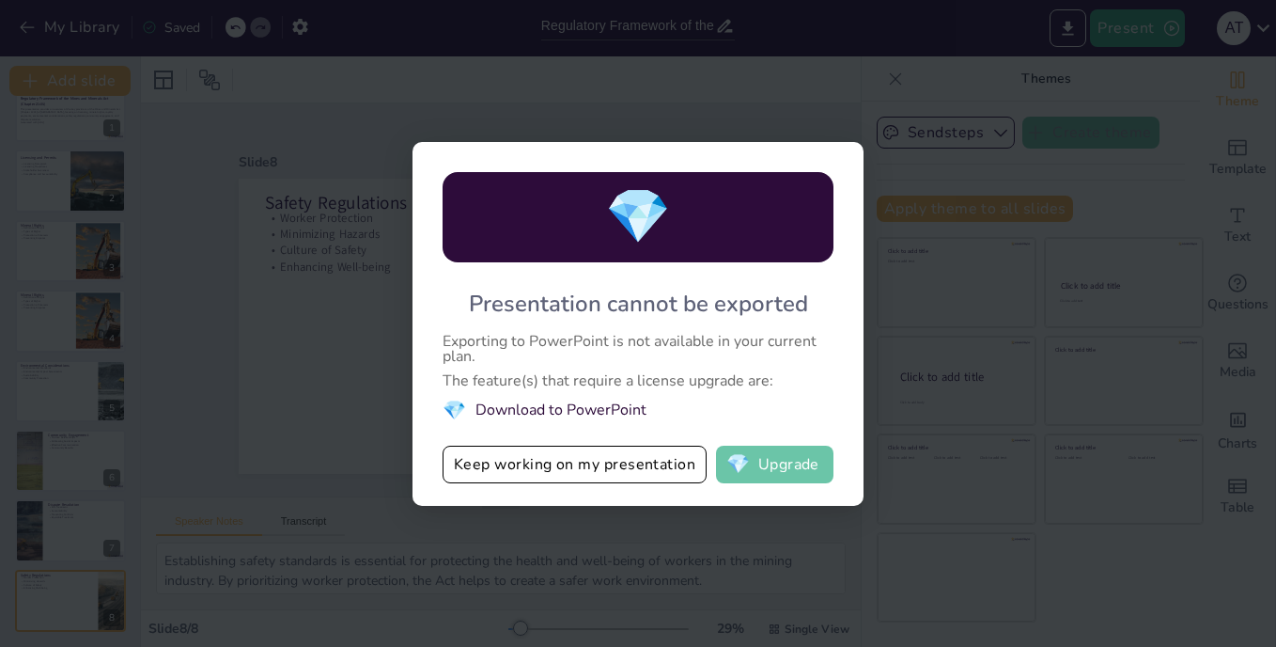
click at [761, 456] on button "💎 Upgrade" at bounding box center [774, 464] width 117 height 38
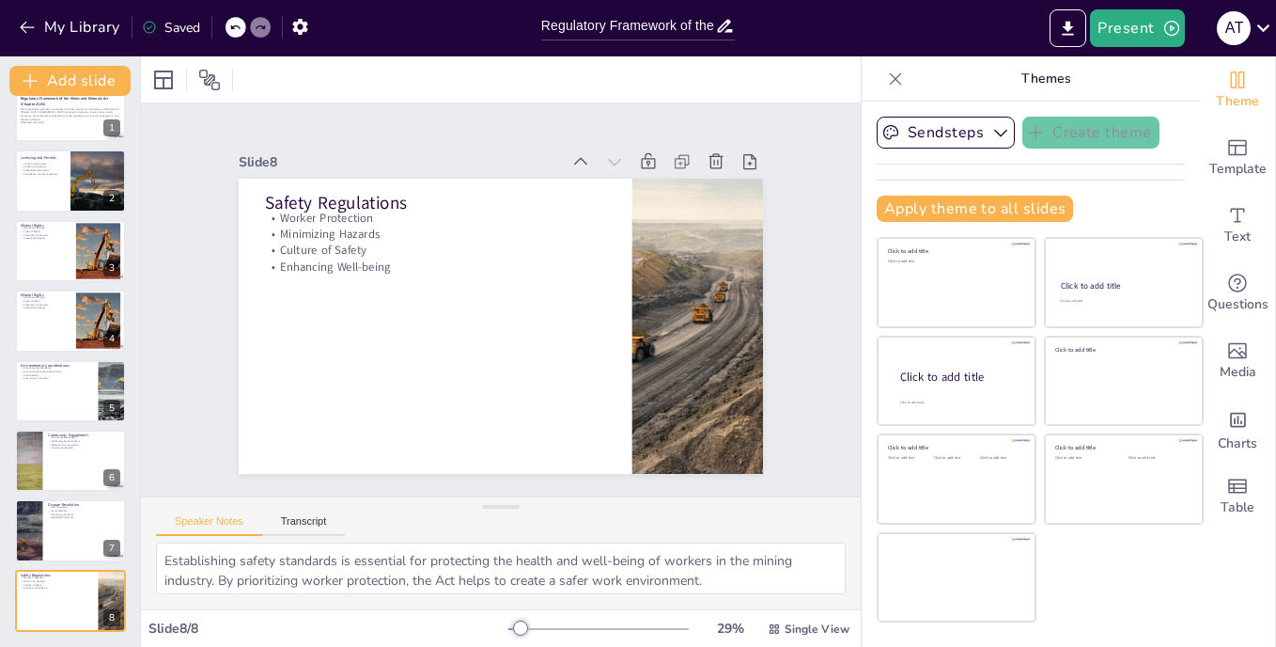
scroll to position [0, 0]
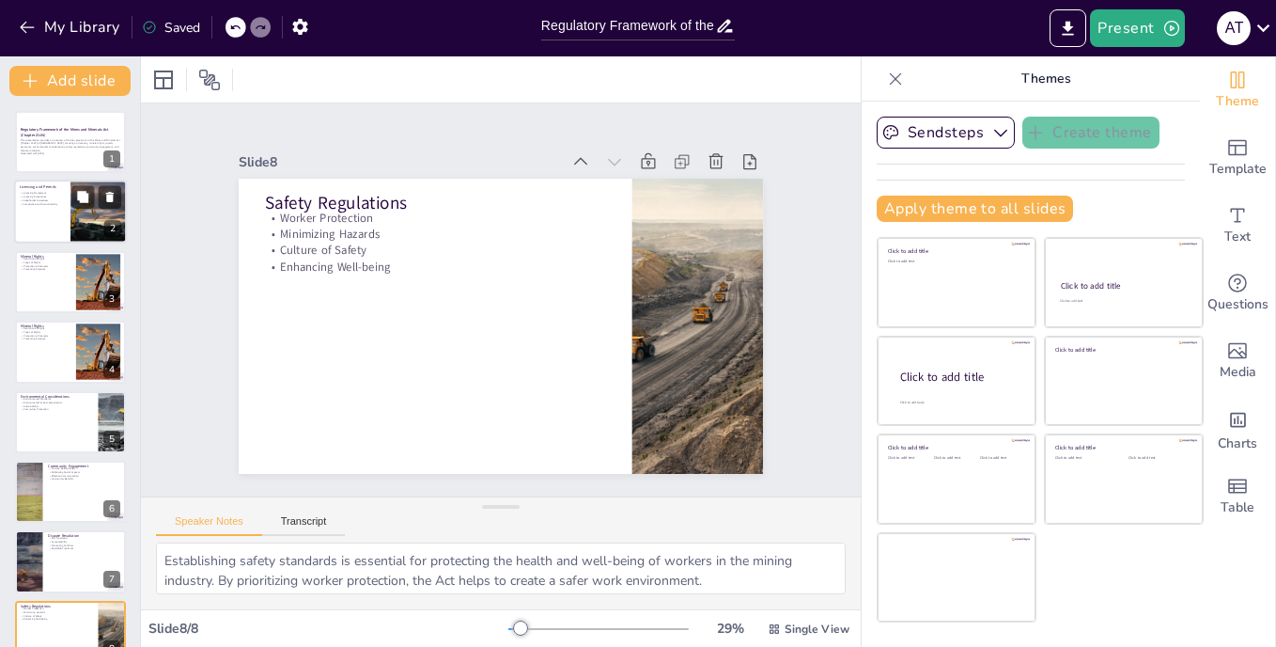
click at [54, 188] on p "Licensing and Permits" at bounding box center [42, 188] width 45 height 6
type textarea "The licensing framework is crucial as it sets the stage for how mining activiti…"
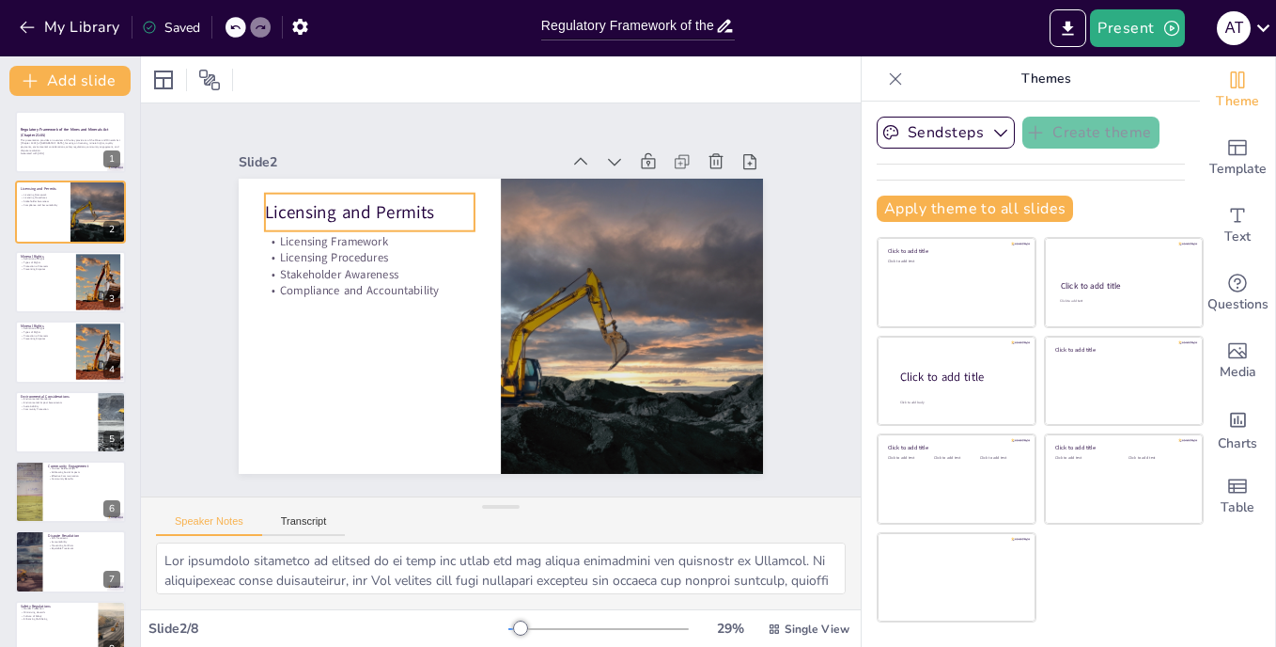
click at [376, 207] on p "Licensing and Permits" at bounding box center [462, 147] width 172 height 159
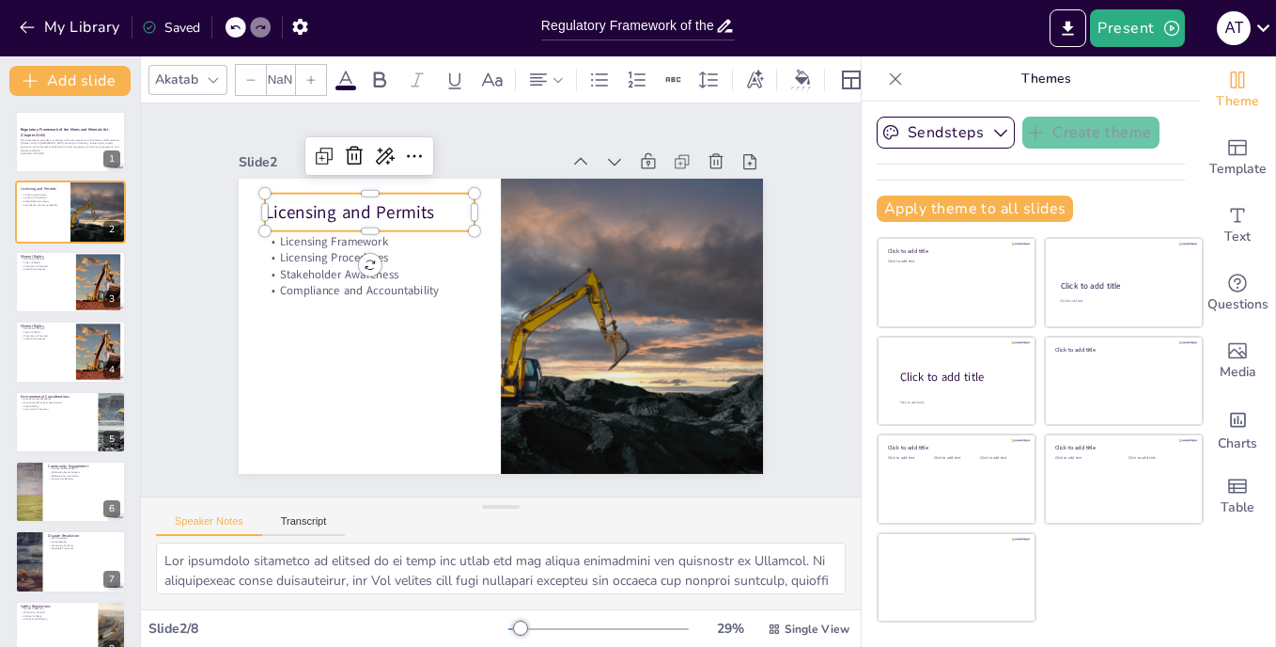
type input "48"
click at [67, 130] on strong "Regulatory Framework of the Mines and Minerals Act [Chapter 21:05]" at bounding box center [64, 132] width 89 height 10
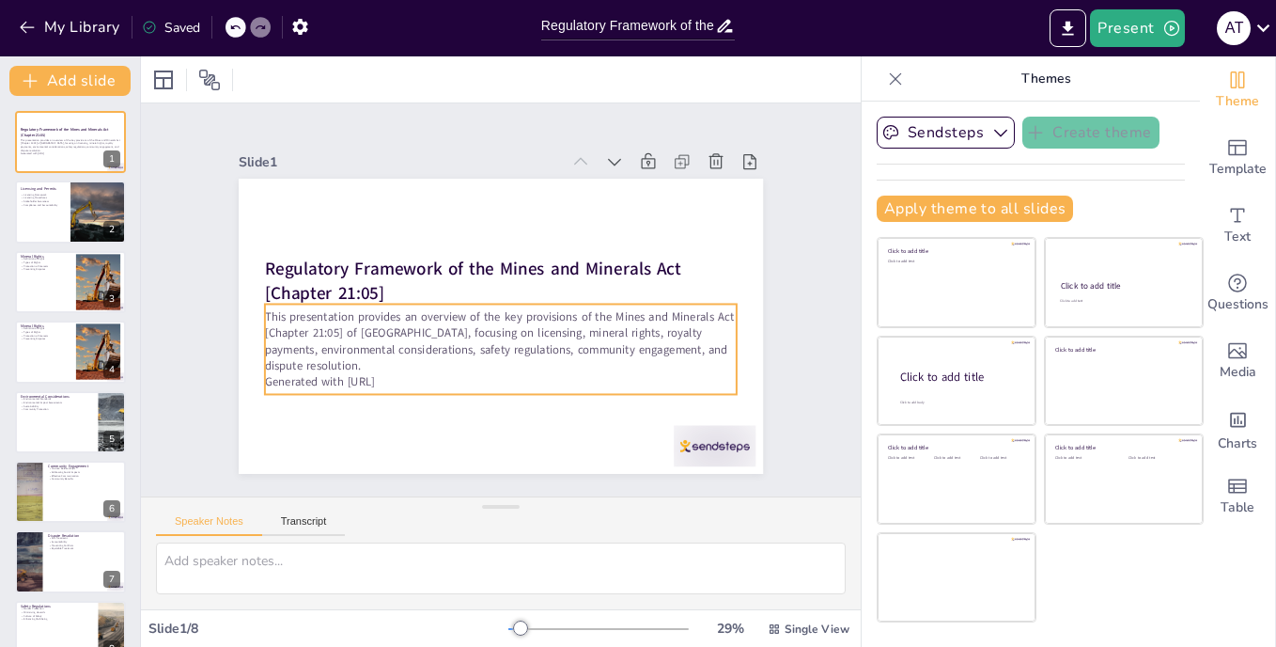
click at [319, 316] on p "This presentation provides an overview of the key provisions of the Mines and M…" at bounding box center [505, 259] width 476 height 114
click at [519, 343] on p "This presentation provides an overview of the key provisions of the Mines and M…" at bounding box center [461, 308] width 163 height 476
type input "32"
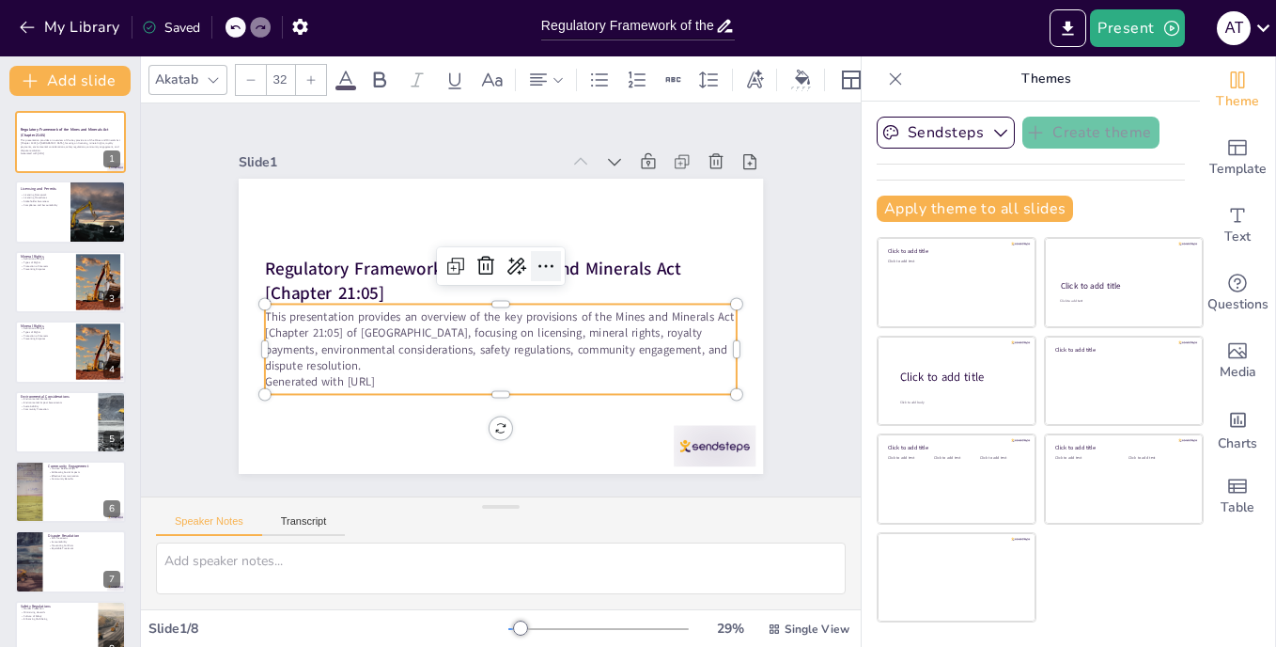
click at [506, 339] on icon at bounding box center [490, 355] width 32 height 32
click at [523, 340] on icon at bounding box center [507, 355] width 31 height 31
click at [412, 316] on p "This presentation provides an overview of the key provisions of the Mines and M…" at bounding box center [505, 259] width 476 height 114
